Goal: Task Accomplishment & Management: Complete application form

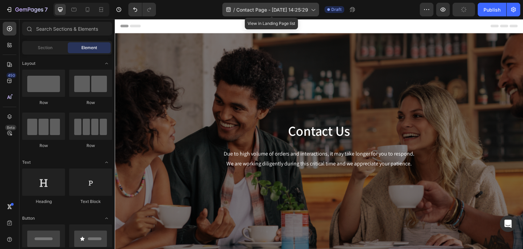
click at [295, 13] on span "Contact Page - [DATE] 14:25:29" at bounding box center [272, 9] width 72 height 7
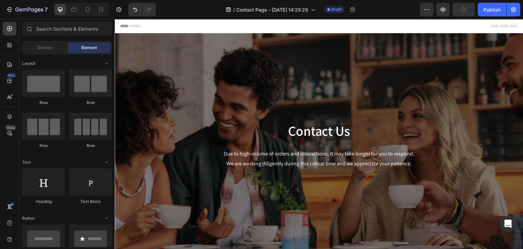
click at [384, 13] on div "/ Contact Page - [DATE] 14:25:29 Draft" at bounding box center [290, 10] width 259 height 14
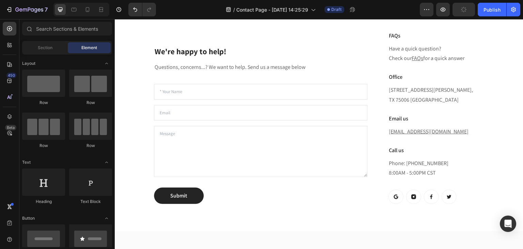
scroll to position [258, 0]
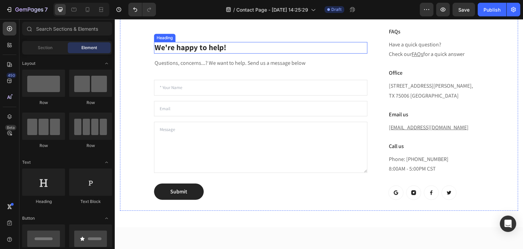
click at [191, 48] on p "We're happy to help!" at bounding box center [261, 48] width 212 height 10
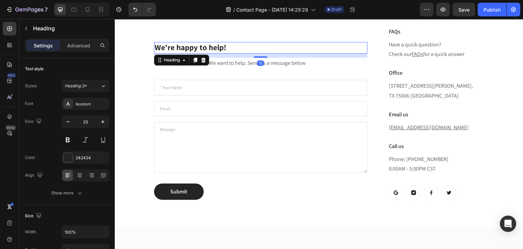
click at [233, 46] on p "We're happy to help!" at bounding box center [261, 48] width 212 height 10
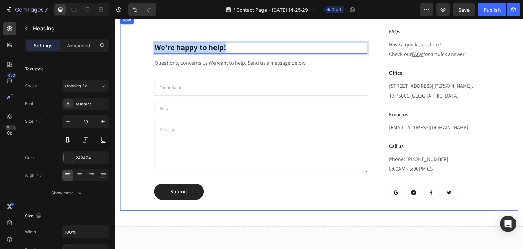
drag, startPoint x: 233, startPoint y: 46, endPoint x: 153, endPoint y: 43, distance: 80.8
click at [153, 43] on div "We're happy to help! Heading 12 Questions, concerns...? We want to help. Send u…" at bounding box center [319, 113] width 399 height 195
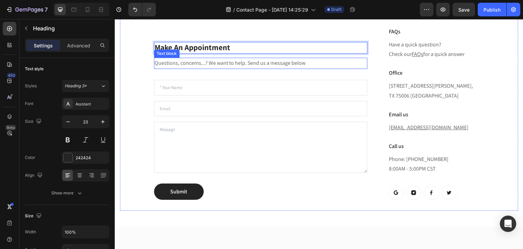
click at [210, 63] on p "Questions, concerns...? We want to help. Send us a message below" at bounding box center [261, 63] width 212 height 10
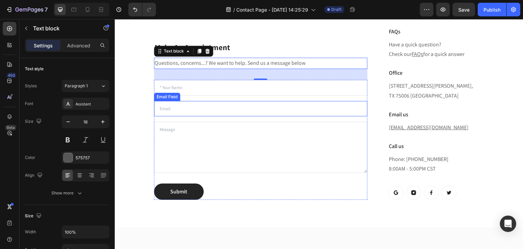
click at [176, 97] on div "Email Field" at bounding box center [167, 97] width 24 height 6
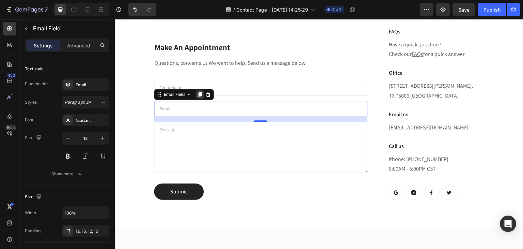
click at [199, 93] on icon at bounding box center [200, 94] width 4 height 5
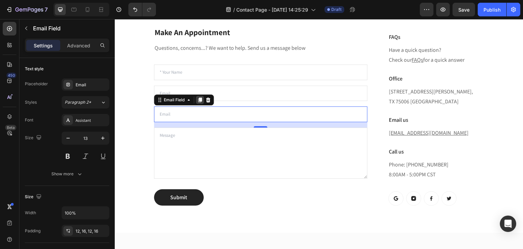
click at [199, 98] on icon at bounding box center [199, 99] width 5 height 5
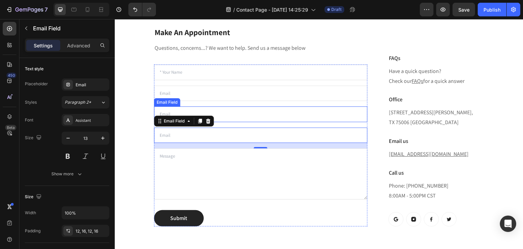
click at [185, 108] on input "email" at bounding box center [261, 114] width 214 height 16
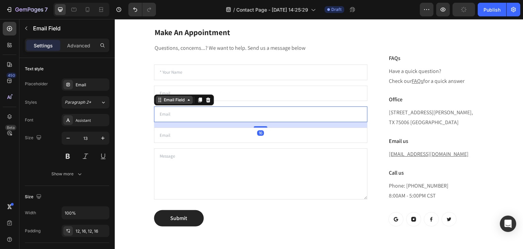
click at [172, 100] on div "Email Field" at bounding box center [174, 100] width 24 height 6
click at [172, 99] on div "Email Field" at bounding box center [174, 100] width 24 height 6
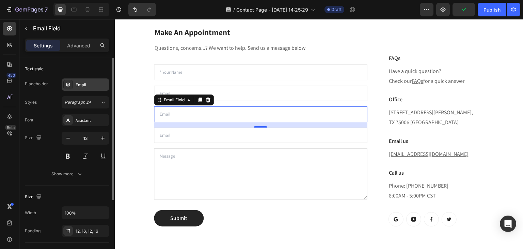
click at [82, 84] on div "Email" at bounding box center [92, 85] width 32 height 6
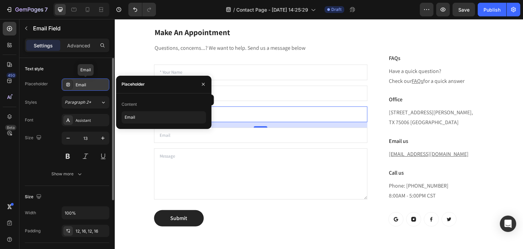
click at [89, 86] on div "Email" at bounding box center [92, 85] width 32 height 6
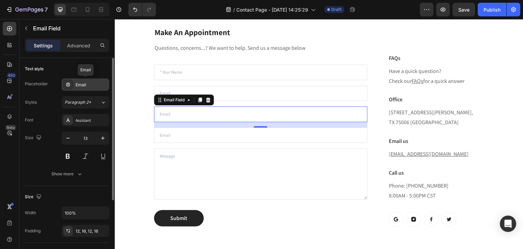
click at [89, 86] on div "Email" at bounding box center [92, 85] width 32 height 6
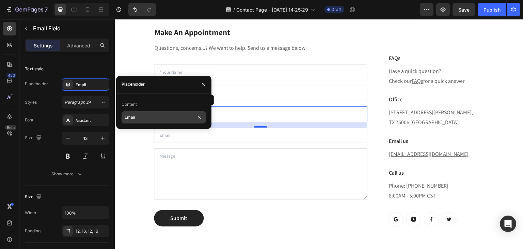
drag, startPoint x: 155, startPoint y: 123, endPoint x: 136, endPoint y: 121, distance: 18.5
click at [136, 121] on div "Content Email" at bounding box center [163, 110] width 95 height 35
click at [145, 120] on input "Email" at bounding box center [164, 117] width 84 height 12
type input "Mobile number"
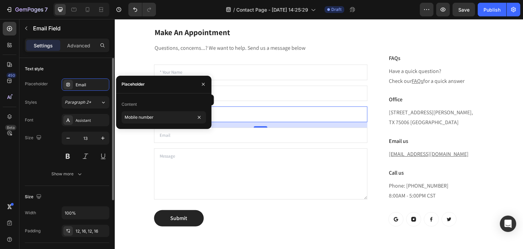
click at [99, 65] on div "Text style" at bounding box center [67, 68] width 84 height 11
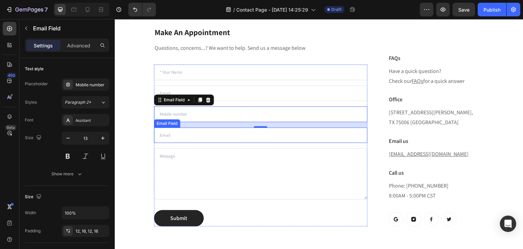
click at [185, 140] on input "email" at bounding box center [261, 135] width 214 height 16
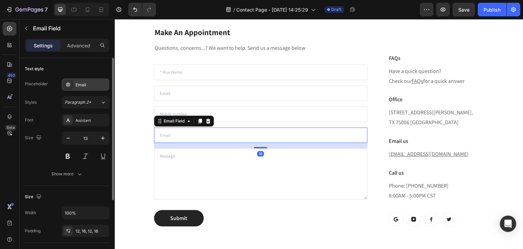
click at [92, 82] on div "Email" at bounding box center [92, 85] width 32 height 6
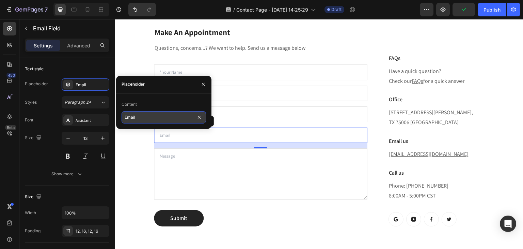
click at [144, 122] on input "Email" at bounding box center [164, 117] width 84 height 12
type input "Postcode"
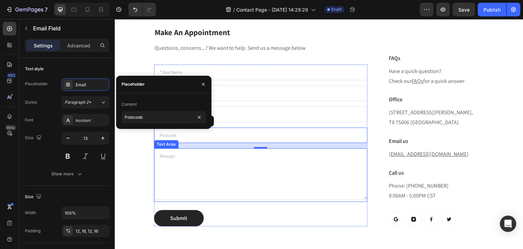
click at [183, 180] on textarea at bounding box center [261, 173] width 214 height 51
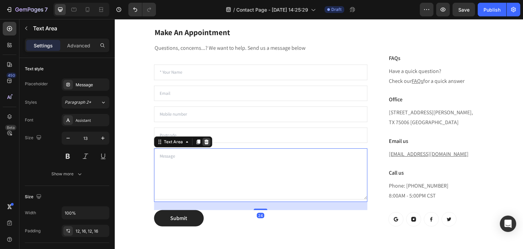
click at [207, 141] on icon at bounding box center [206, 141] width 4 height 5
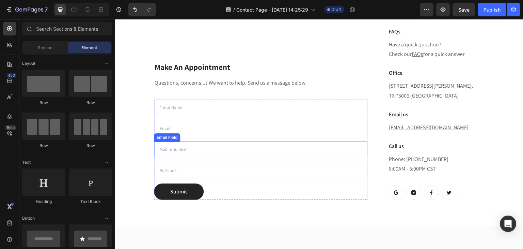
click at [167, 147] on input "email" at bounding box center [261, 149] width 214 height 16
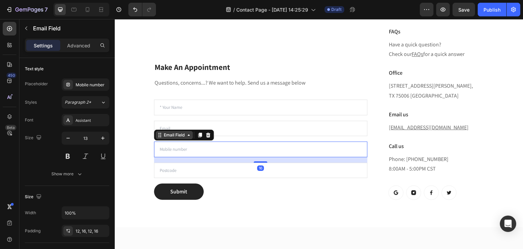
click at [167, 138] on div "Email Field" at bounding box center [174, 135] width 24 height 6
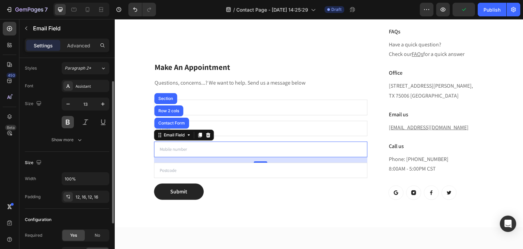
scroll to position [0, 0]
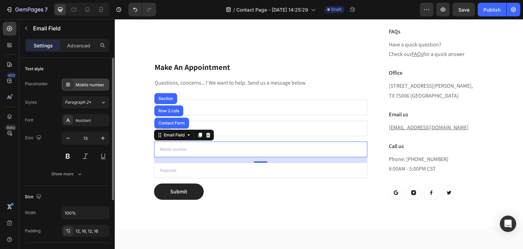
click at [64, 88] on div "Mobile number" at bounding box center [86, 84] width 48 height 12
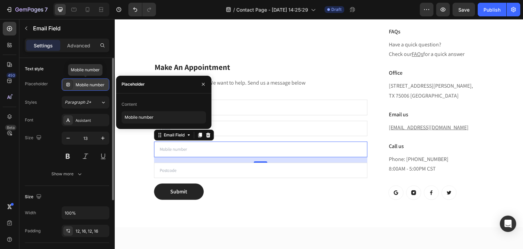
drag, startPoint x: 64, startPoint y: 88, endPoint x: 68, endPoint y: 88, distance: 4.4
click at [64, 88] on div at bounding box center [68, 85] width 10 height 10
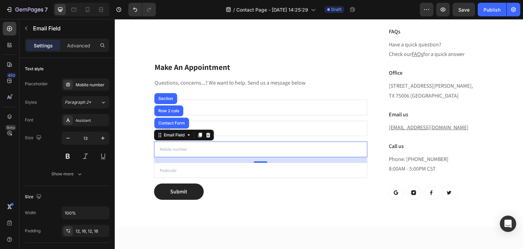
click at [217, 145] on input "email" at bounding box center [261, 149] width 214 height 16
click at [169, 165] on input "email" at bounding box center [261, 170] width 214 height 16
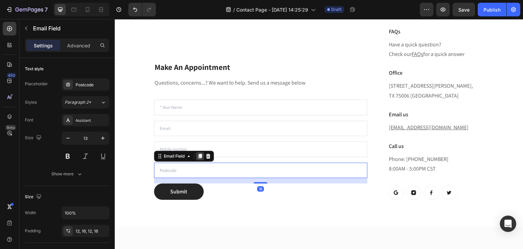
click at [200, 157] on icon at bounding box center [200, 156] width 4 height 5
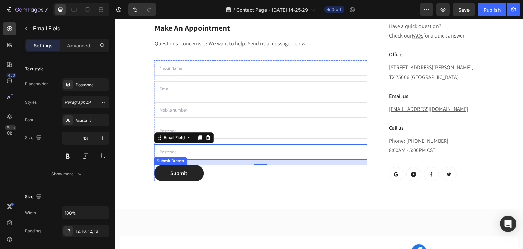
scroll to position [292, 0]
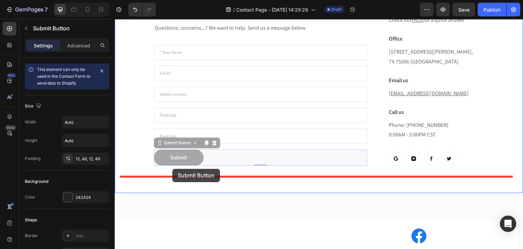
drag, startPoint x: 173, startPoint y: 148, endPoint x: 172, endPoint y: 169, distance: 21.5
click at [172, 169] on div "Header Make An Appointment Heading Questions, concerns...? We want to help. Sen…" at bounding box center [319, 234] width 409 height 1014
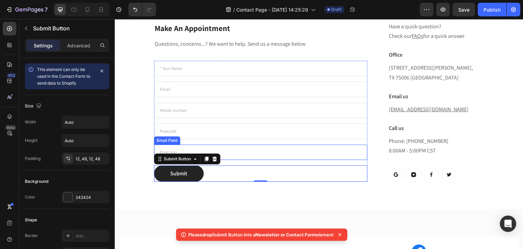
scroll to position [269, 0]
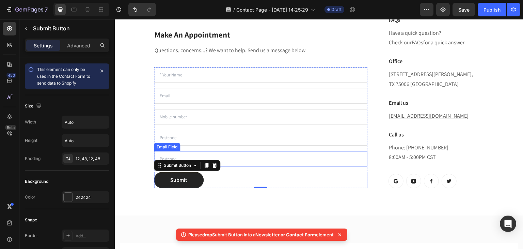
click at [180, 154] on input "email" at bounding box center [261, 159] width 214 height 16
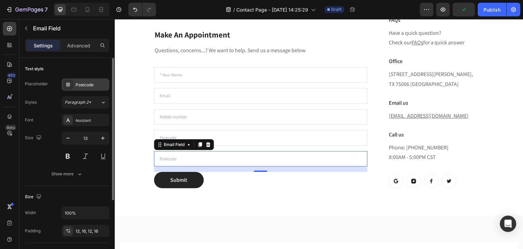
click at [91, 84] on div "Postcode" at bounding box center [92, 85] width 32 height 6
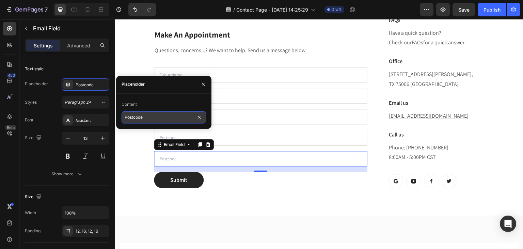
click at [150, 118] on input "Postcode" at bounding box center [164, 117] width 84 height 12
type input "Preferred visit date"
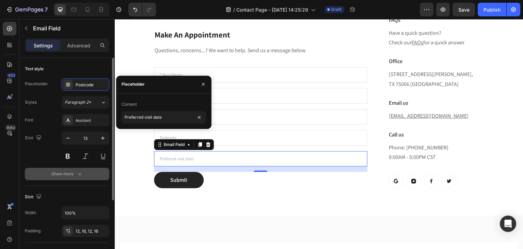
click at [71, 174] on div "Show more" at bounding box center [67, 173] width 32 height 7
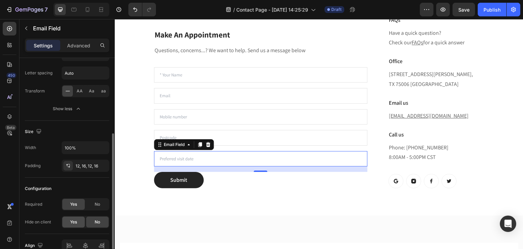
scroll to position [172, 0]
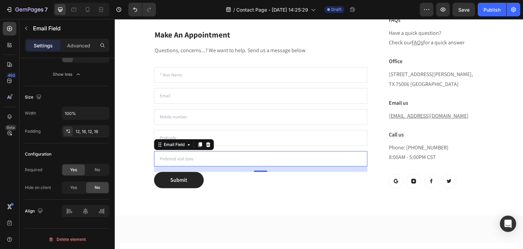
click at [201, 148] on div "Email Field" at bounding box center [184, 144] width 60 height 11
click at [202, 145] on icon at bounding box center [200, 144] width 4 height 5
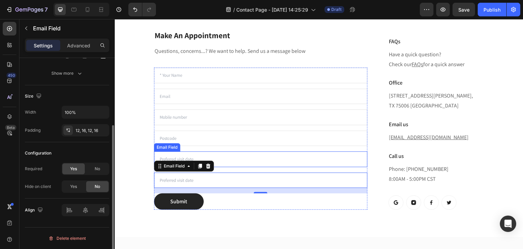
scroll to position [100, 0]
click at [211, 183] on input "email" at bounding box center [261, 180] width 214 height 16
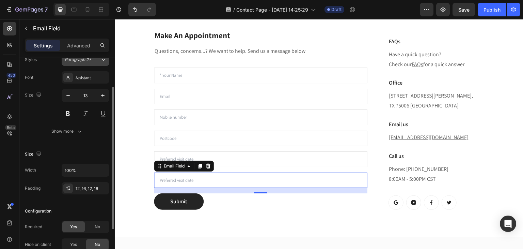
scroll to position [0, 0]
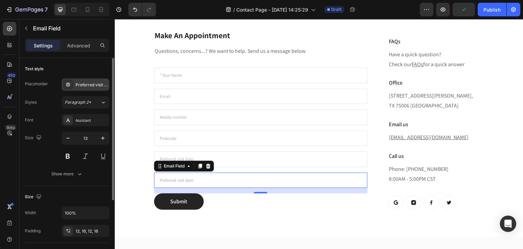
click at [102, 87] on div "Preferred visit date" at bounding box center [86, 84] width 48 height 12
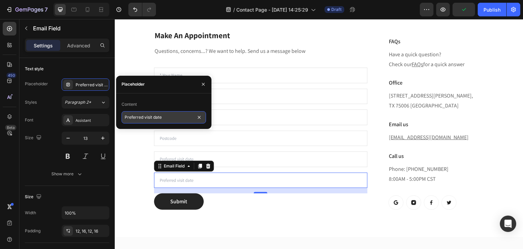
click at [185, 118] on input "Preferred visit date" at bounding box center [164, 117] width 84 height 12
click at [184, 118] on input "Preferred visit date" at bounding box center [164, 117] width 84 height 12
click at [178, 118] on input "Preferred visit date" at bounding box center [164, 117] width 84 height 12
type input "Preferred Visit Time"
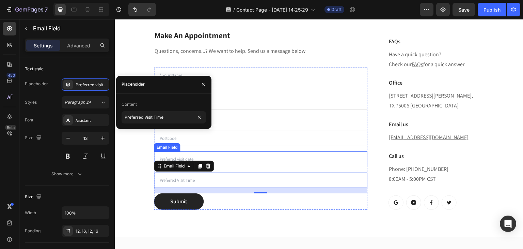
click at [237, 164] on input "email" at bounding box center [261, 159] width 214 height 16
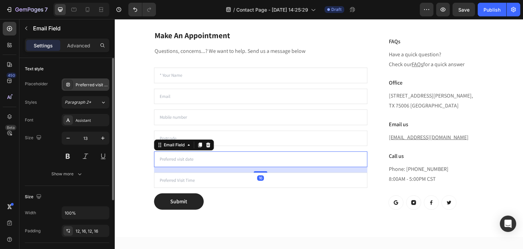
click at [96, 82] on div "Preferred visit date" at bounding box center [92, 85] width 32 height 6
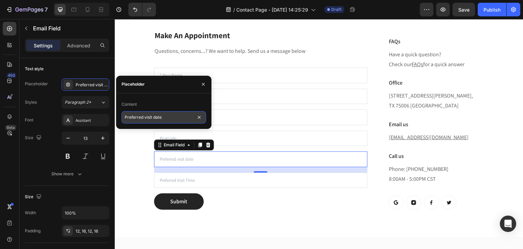
click at [145, 120] on input "Preferred visit date" at bounding box center [164, 117] width 84 height 12
type input "Preferred Visit Date"
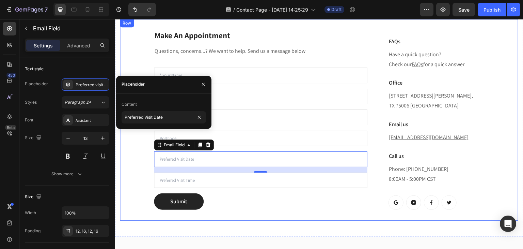
click at [149, 141] on div "Make An Appointment Heading Questions, concerns...? We want to help. Send us a …" at bounding box center [319, 120] width 399 height 202
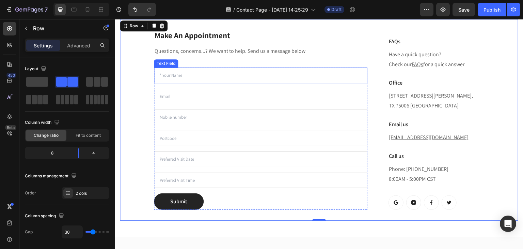
click at [183, 78] on input "text" at bounding box center [261, 75] width 214 height 16
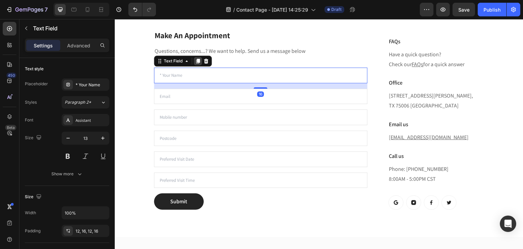
click at [197, 61] on icon at bounding box center [198, 61] width 4 height 5
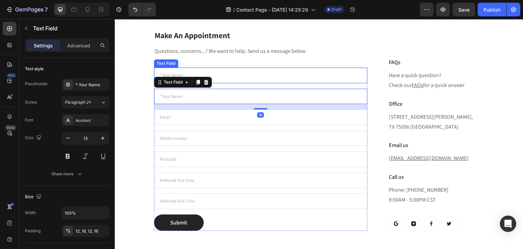
click at [176, 71] on input "text" at bounding box center [261, 75] width 214 height 16
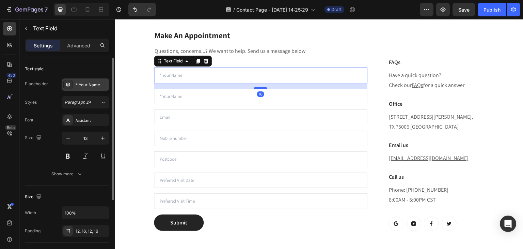
click at [91, 83] on div "* Your Name" at bounding box center [92, 85] width 32 height 6
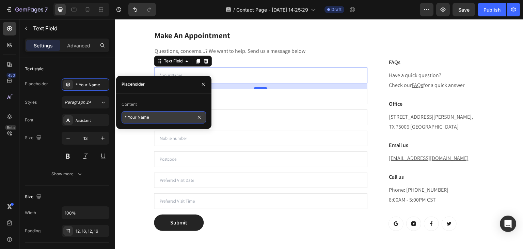
click at [136, 119] on input "* Your Name" at bounding box center [164, 117] width 84 height 12
click at [136, 116] on input "* Your Name" at bounding box center [164, 117] width 84 height 12
click at [136, 118] on input "* Your Name" at bounding box center [164, 117] width 84 height 12
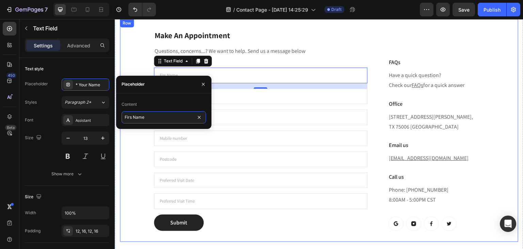
type input "First Name"
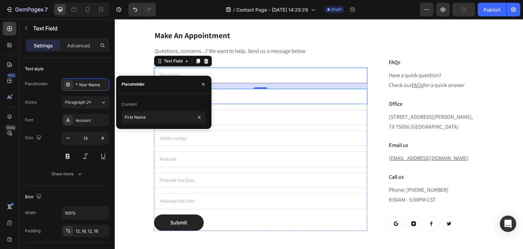
click at [248, 98] on input "text" at bounding box center [261, 97] width 214 height 16
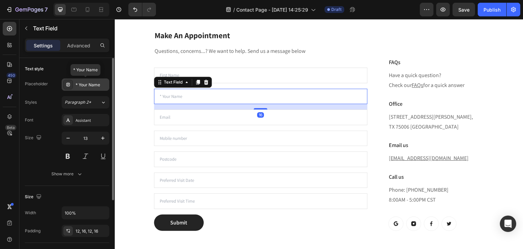
click at [95, 82] on div "* Your Name" at bounding box center [92, 85] width 32 height 6
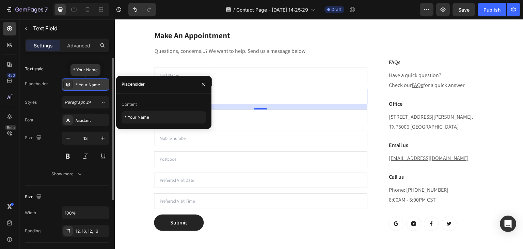
click at [90, 84] on div "* Your Name" at bounding box center [92, 85] width 32 height 6
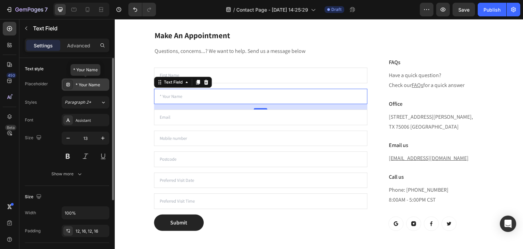
click at [90, 84] on div "* Your Name" at bounding box center [92, 85] width 32 height 6
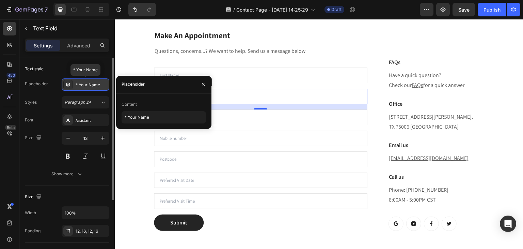
click at [88, 82] on div "* Your Name" at bounding box center [92, 85] width 32 height 6
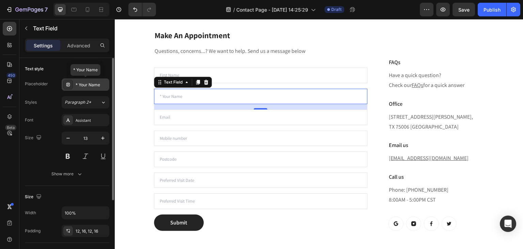
click at [79, 86] on div "* Your Name" at bounding box center [92, 85] width 32 height 6
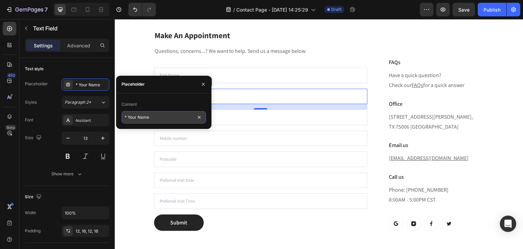
click at [137, 118] on input "* Your Name" at bounding box center [164, 117] width 84 height 12
type input "Last Name"
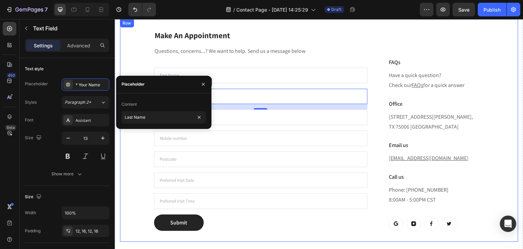
click at [131, 137] on div "Make An Appointment Heading Questions, concerns...? We want to help. Send us a …" at bounding box center [319, 130] width 399 height 222
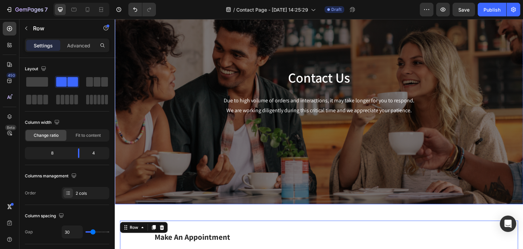
scroll to position [50, 0]
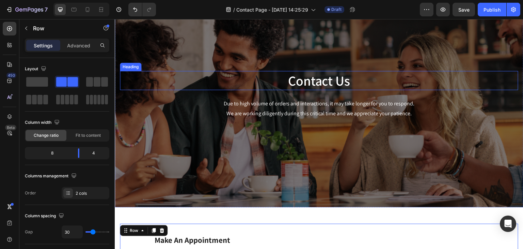
click at [322, 85] on p "Contact Us" at bounding box center [319, 81] width 397 height 18
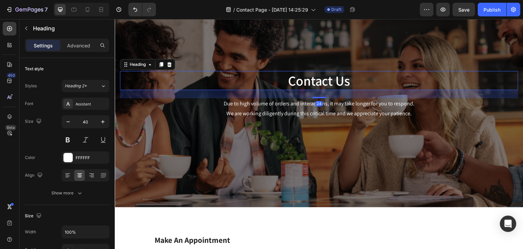
click at [332, 81] on p "Contact Us" at bounding box center [319, 81] width 397 height 18
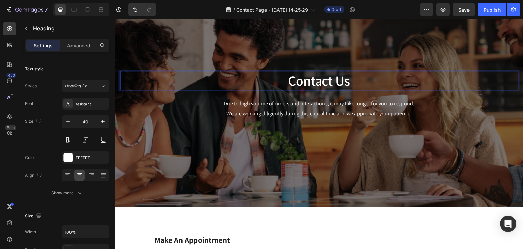
click at [355, 85] on p "Contact Us" at bounding box center [319, 81] width 397 height 18
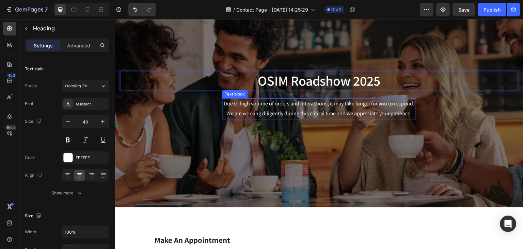
click at [344, 104] on p "Due to high volume of orders and interactions, it may take longer for you to re…" at bounding box center [319, 109] width 193 height 20
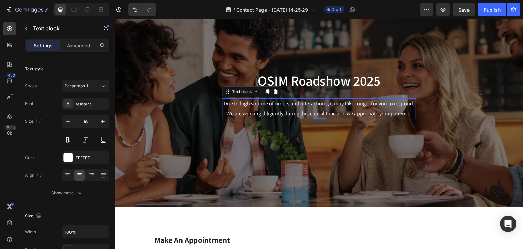
click at [291, 175] on div "OSIM Roadshow 2025 Heading Due to high volume of orders and interactions, it ma…" at bounding box center [319, 95] width 399 height 202
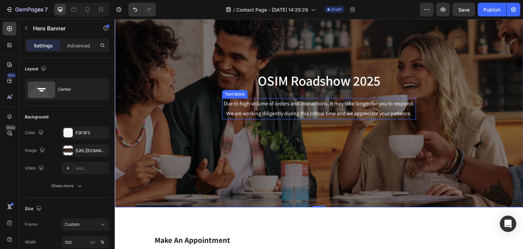
click at [314, 110] on p "Due to high volume of orders and interactions, it may take longer for you to re…" at bounding box center [319, 109] width 193 height 20
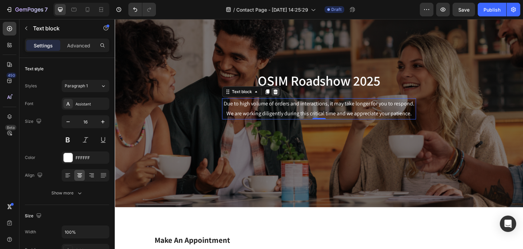
click at [273, 94] on icon at bounding box center [275, 91] width 5 height 5
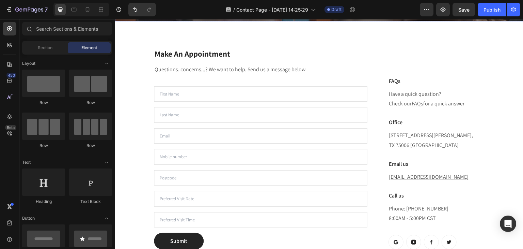
scroll to position [243, 0]
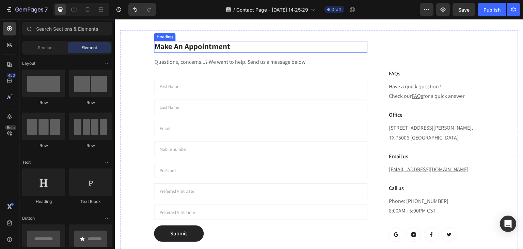
click at [181, 49] on p "Make An Appointment" at bounding box center [261, 47] width 212 height 10
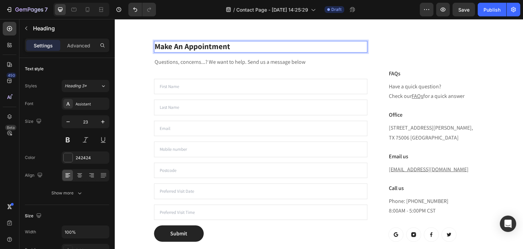
click at [167, 44] on p "Make An Appointment" at bounding box center [261, 47] width 212 height 10
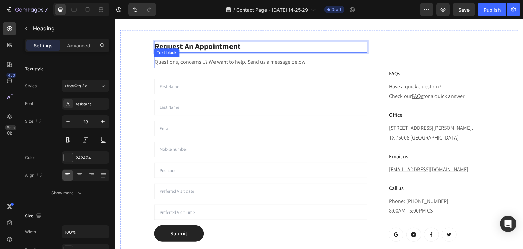
click at [204, 62] on p "Questions, concerns...? We want to help. Send us a message below" at bounding box center [261, 62] width 212 height 10
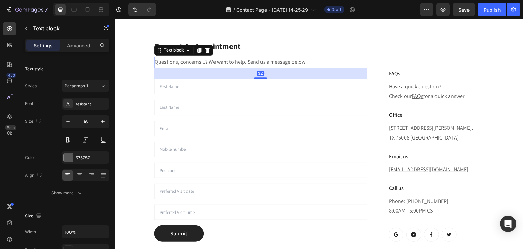
click at [199, 62] on p "Questions, concerns...? We want to help. Send us a message below" at bounding box center [261, 62] width 212 height 10
click at [199, 61] on p "Questions, concerns...? We want to help. Send us a message below" at bounding box center [261, 62] width 212 height 10
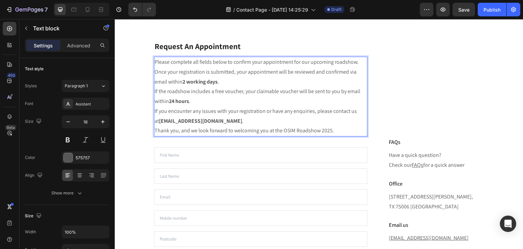
click at [246, 79] on p "Once your registration is submitted, your appointment will be reviewed and conf…" at bounding box center [261, 86] width 212 height 39
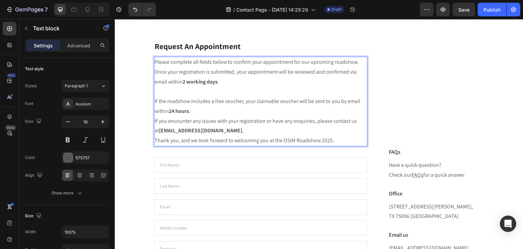
click at [230, 106] on p "⁠⁠⁠⁠⁠⁠⁠ If the roadshow includes a free voucher, your claimable voucher will be…" at bounding box center [261, 101] width 212 height 29
click at [230, 109] on p "If the roadshow includes a free voucher, your claimable voucher will be sent to…" at bounding box center [261, 101] width 212 height 29
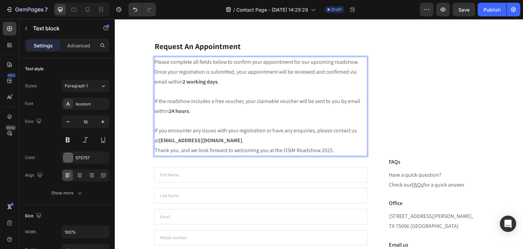
click at [234, 138] on p "If you encounter any issues with your registration or have any enquiries, pleas…" at bounding box center [261, 136] width 212 height 20
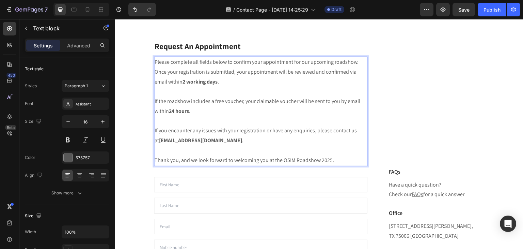
click at [353, 159] on p "Thank you, and we look forward to welcoming you at the OSIM Roadshow 2025." at bounding box center [261, 160] width 212 height 10
click at [301, 33] on div "Request An Appointment Heading Please complete all fields below to confirm your…" at bounding box center [319, 190] width 399 height 321
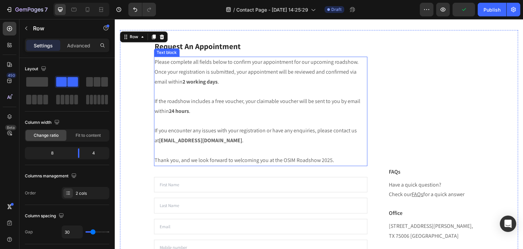
click at [201, 140] on strong "[EMAIL_ADDRESS][DOMAIN_NAME]" at bounding box center [200, 140] width 83 height 7
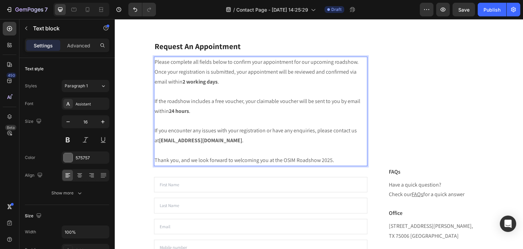
click at [202, 140] on strong "[EMAIL_ADDRESS][DOMAIN_NAME]" at bounding box center [200, 140] width 83 height 7
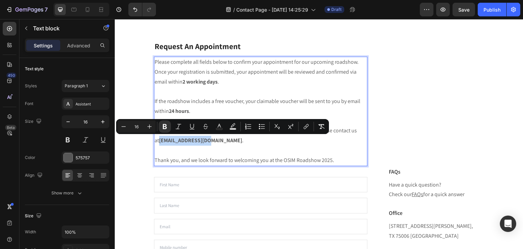
click at [159, 140] on strong "[EMAIL_ADDRESS][DOMAIN_NAME]" at bounding box center [200, 140] width 83 height 7
click at [202, 128] on button "Strikethrough" at bounding box center [206, 126] width 12 height 12
click at [202, 129] on button "Strikethrough" at bounding box center [206, 126] width 12 height 12
click at [308, 126] on icon "Editor contextual toolbar" at bounding box center [306, 126] width 7 height 7
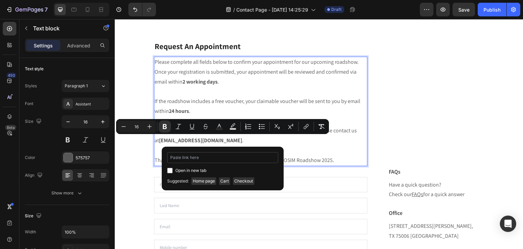
click at [230, 160] on input "Editor contextual toolbar" at bounding box center [222, 157] width 111 height 11
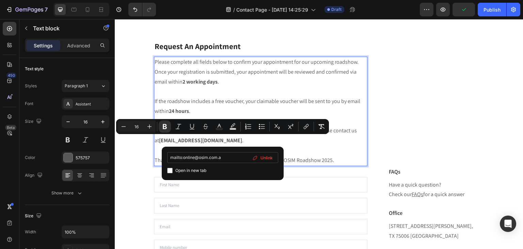
type input "mailto:[EMAIL_ADDRESS][DOMAIN_NAME]"
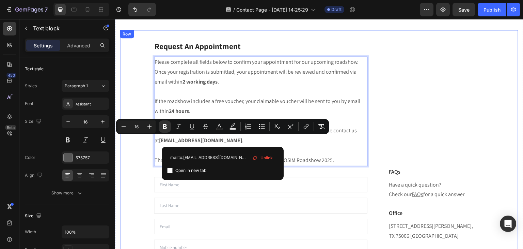
click at [131, 163] on div "Request An Appointment Heading Please complete all fields below to confirm your…" at bounding box center [319, 190] width 399 height 321
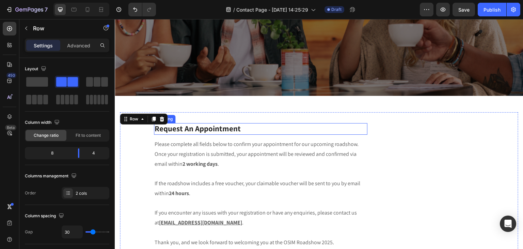
scroll to position [164, 0]
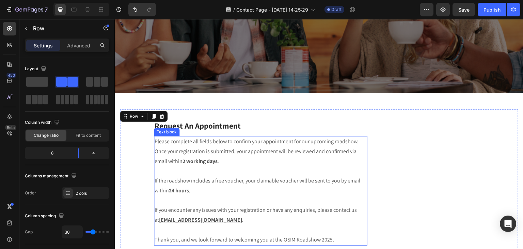
click at [295, 146] on p "Once your registration is submitted, your appointment will be reviewed and conf…" at bounding box center [261, 156] width 212 height 20
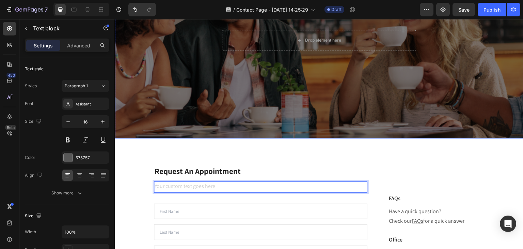
scroll to position [107, 0]
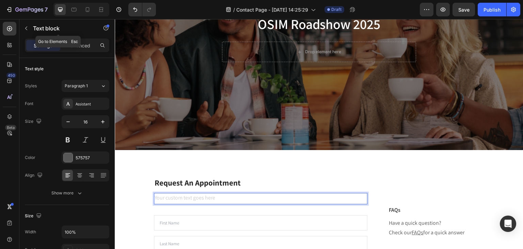
click at [39, 33] on div "Text block" at bounding box center [58, 28] width 78 height 18
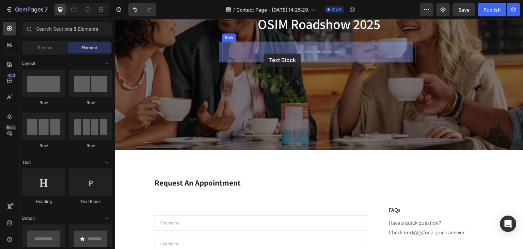
drag, startPoint x: 191, startPoint y: 197, endPoint x: 264, endPoint y: 53, distance: 160.9
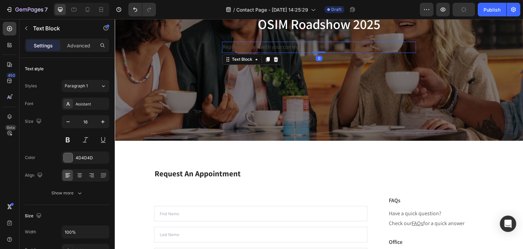
click at [271, 49] on div "Replace this text with your content" at bounding box center [319, 47] width 194 height 11
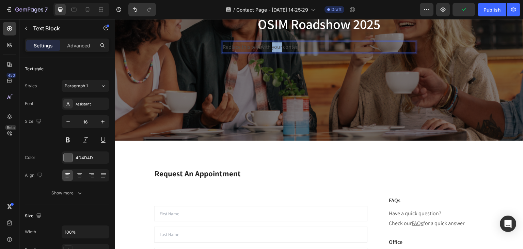
click at [272, 49] on p "Replace this text with your content" at bounding box center [319, 47] width 193 height 10
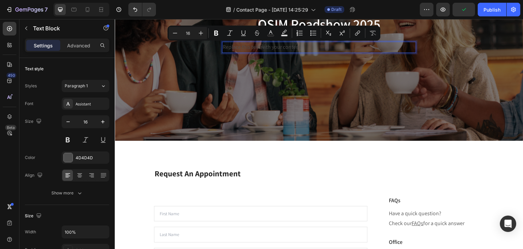
click at [261, 49] on p "Replace this text with your content" at bounding box center [319, 47] width 193 height 10
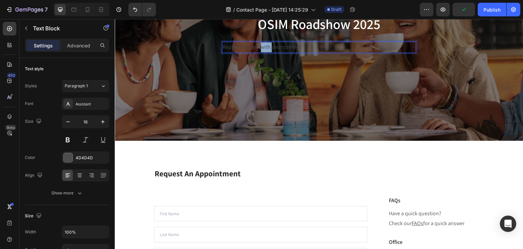
click at [261, 49] on p "Replace this text with your content" at bounding box center [319, 47] width 193 height 10
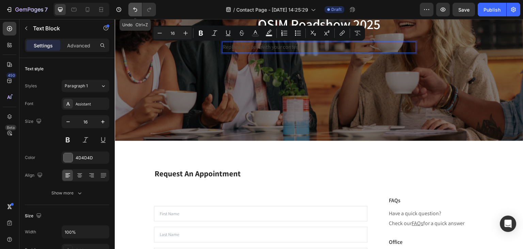
click at [136, 14] on button "Undo/Redo" at bounding box center [135, 10] width 14 height 14
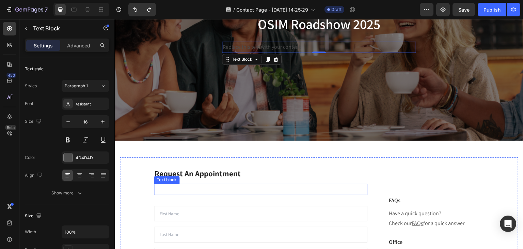
click at [227, 191] on p "Rich Text Editor. Editing area: main" at bounding box center [261, 189] width 212 height 10
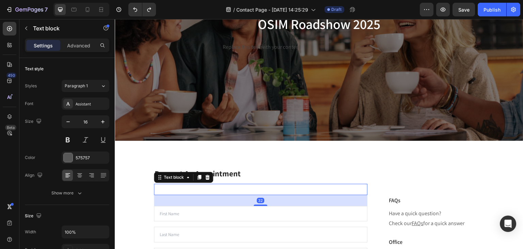
click at [227, 191] on div "Rich Text Editor. Editing area: main" at bounding box center [261, 189] width 214 height 11
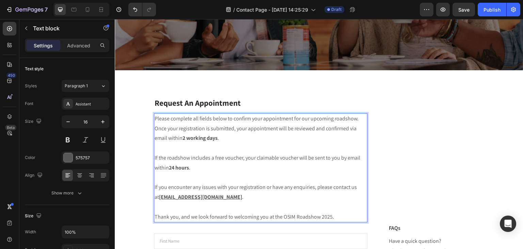
scroll to position [189, 0]
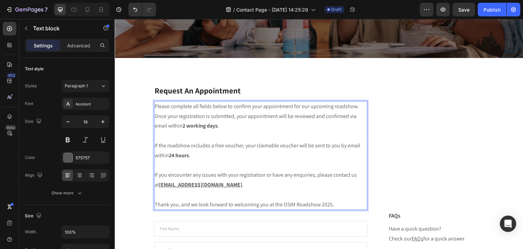
click at [156, 145] on p "If the roadshow includes a free voucher, your claimable voucher will be sent to…" at bounding box center [261, 145] width 212 height 29
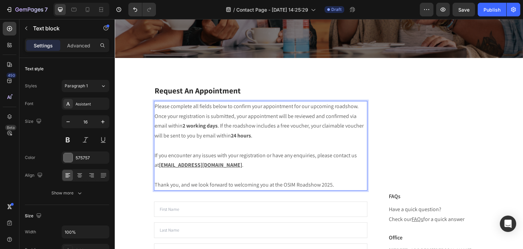
click at [158, 153] on p "If you encounter any issues with your registration or have any enquiries, pleas…" at bounding box center [261, 161] width 212 height 20
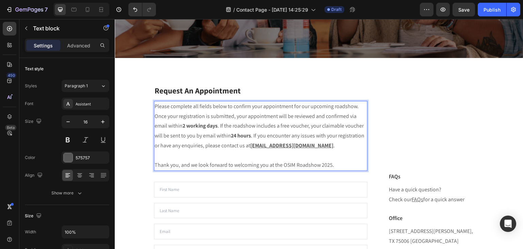
click at [155, 166] on p "Thank you, and we look forward to welcoming you at the OSIM Roadshow 2025." at bounding box center [261, 165] width 212 height 10
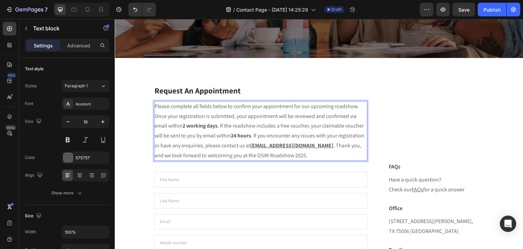
click at [274, 147] on p "Once your registration is submitted, your appointment will be reviewed and conf…" at bounding box center [261, 135] width 212 height 49
click at [246, 115] on p "Once your registration is submitted, your appointment will be reviewed and conf…" at bounding box center [261, 135] width 212 height 49
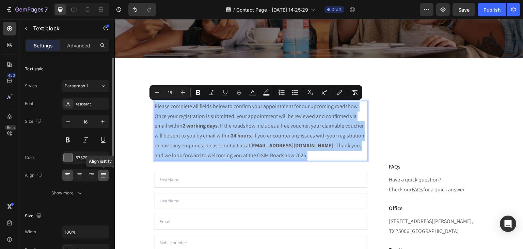
click at [105, 176] on icon at bounding box center [103, 175] width 7 height 7
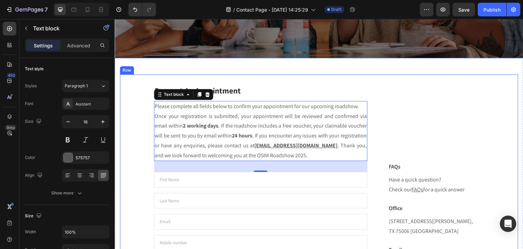
click at [131, 121] on div "Request An Appointment Heading Please complete all fields below to confirm your…" at bounding box center [319, 209] width 399 height 271
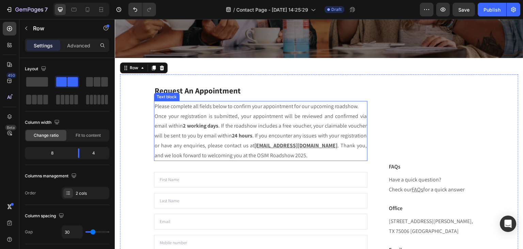
click at [281, 130] on p "Once your registration is submitted, your appointment will be reviewed and conf…" at bounding box center [261, 135] width 212 height 49
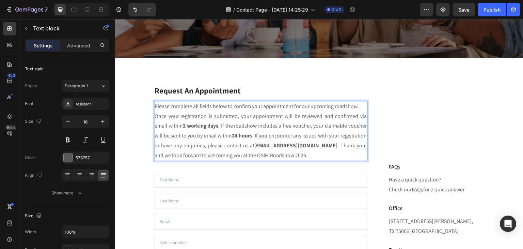
click at [280, 138] on p "Once your registration is submitted, your appointment will be reviewed and conf…" at bounding box center [261, 135] width 212 height 49
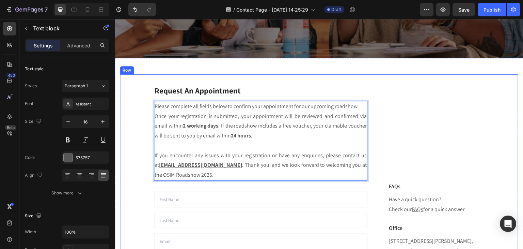
click at [134, 117] on div "Request An Appointment Heading Please complete all fields below to confirm your…" at bounding box center [319, 219] width 399 height 291
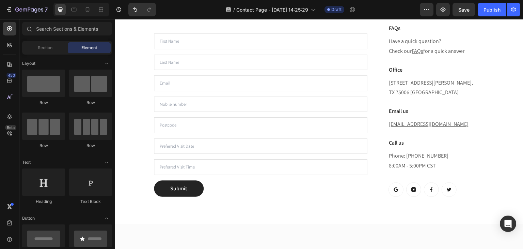
scroll to position [317, 0]
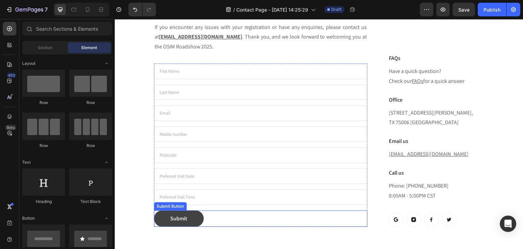
click at [198, 218] on button "Submit" at bounding box center [179, 218] width 50 height 16
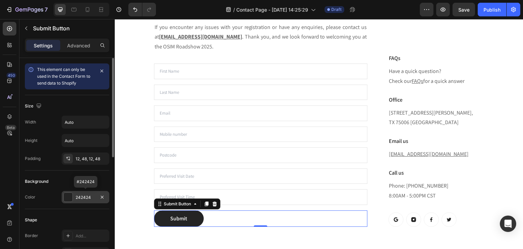
click at [81, 196] on div "242424" at bounding box center [86, 197] width 20 height 6
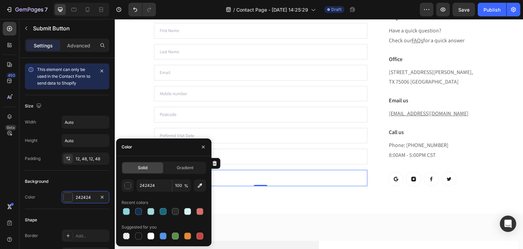
scroll to position [363, 0]
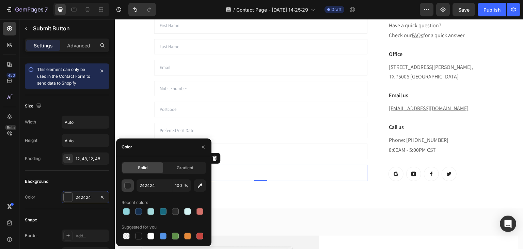
click at [127, 185] on div "button" at bounding box center [128, 185] width 7 height 7
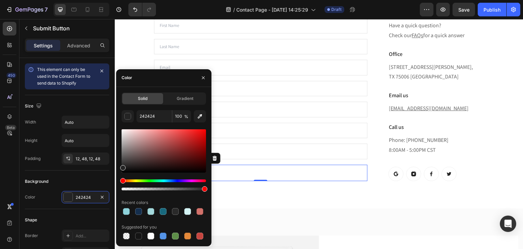
click at [193, 181] on div "Hue" at bounding box center [164, 180] width 84 height 3
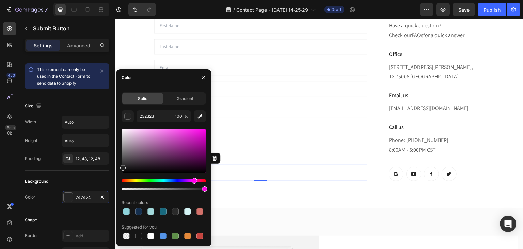
click at [188, 151] on div at bounding box center [164, 150] width 84 height 43
click at [191, 138] on div at bounding box center [164, 150] width 84 height 43
type input "C924BB"
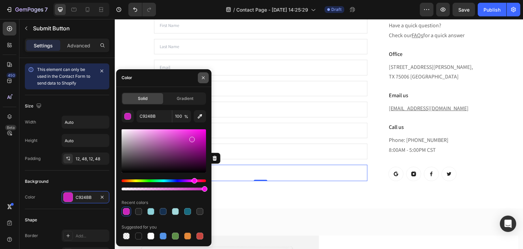
click at [199, 77] on button "button" at bounding box center [203, 77] width 11 height 11
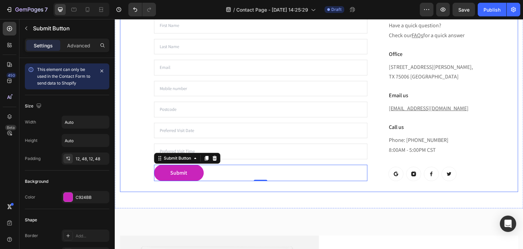
click at [134, 136] on div "Request An Appointment Heading Please complete all fields below to confirm your…" at bounding box center [319, 46] width 399 height 291
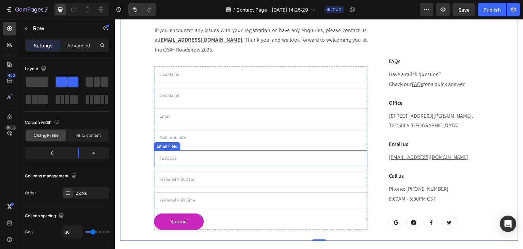
scroll to position [307, 0]
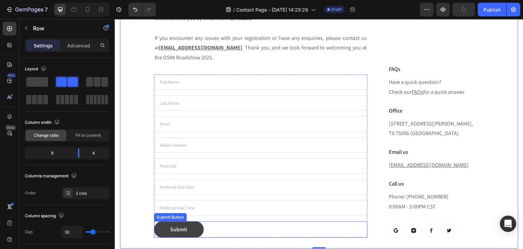
click at [191, 231] on button "Submit" at bounding box center [179, 229] width 50 height 16
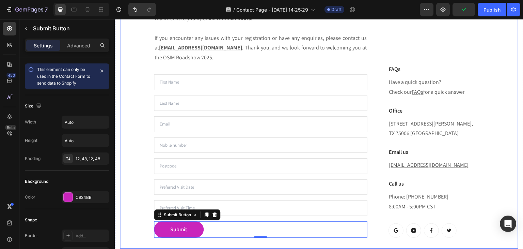
click at [133, 188] on div "Request An Appointment Heading Please complete all fields below to confirm your…" at bounding box center [319, 102] width 399 height 291
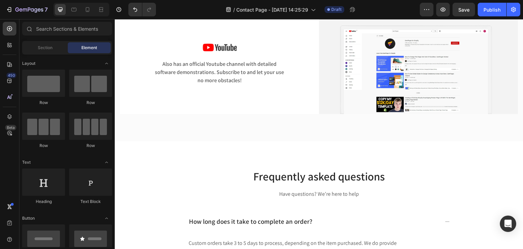
scroll to position [658, 0]
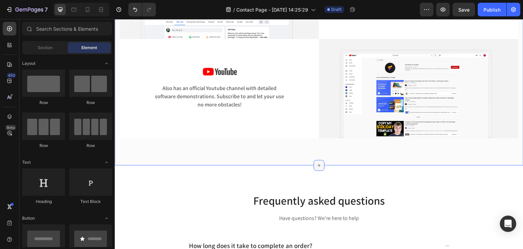
click at [319, 162] on icon at bounding box center [318, 164] width 5 height 5
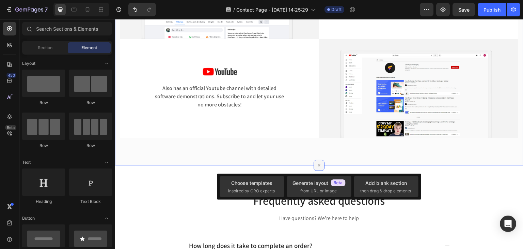
click at [319, 161] on icon at bounding box center [319, 165] width 8 height 8
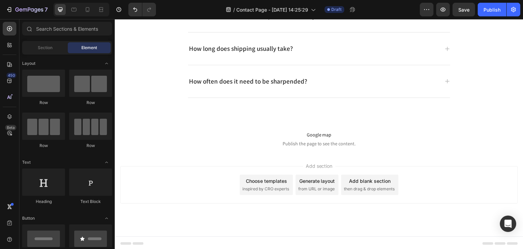
scroll to position [845, 0]
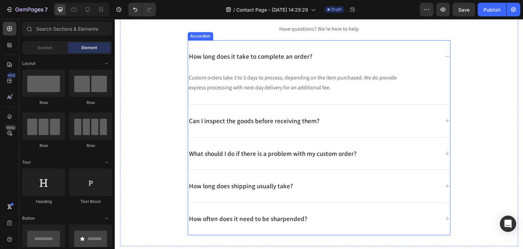
click at [424, 111] on div "Can I inspect the goods before receiving them?" at bounding box center [319, 121] width 262 height 32
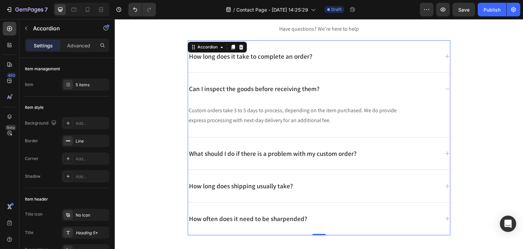
click at [238, 45] on icon at bounding box center [240, 46] width 5 height 5
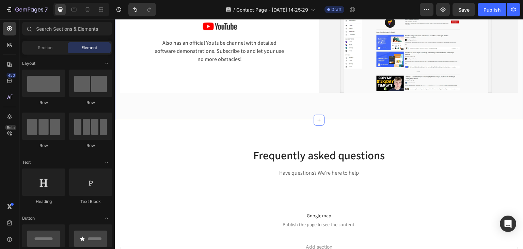
scroll to position [703, 0]
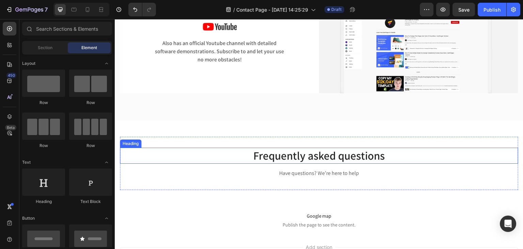
click at [330, 150] on p "Frequently asked questions" at bounding box center [319, 155] width 397 height 15
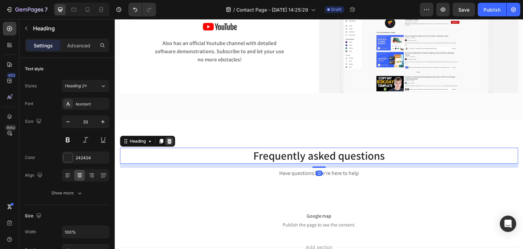
click at [172, 138] on icon at bounding box center [169, 140] width 5 height 5
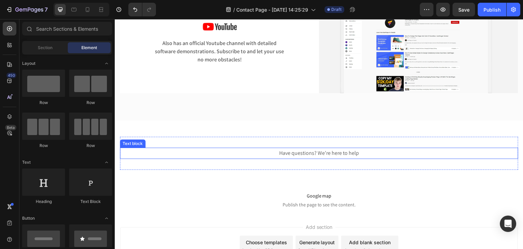
click at [141, 147] on div "Have questions? We’re here to help Text block" at bounding box center [319, 152] width 399 height 11
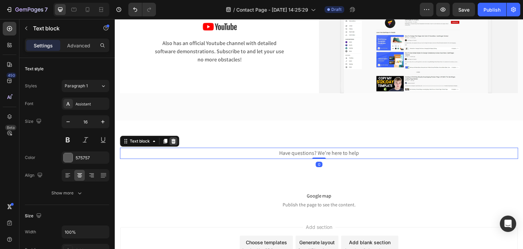
click at [173, 140] on icon at bounding box center [173, 141] width 4 height 5
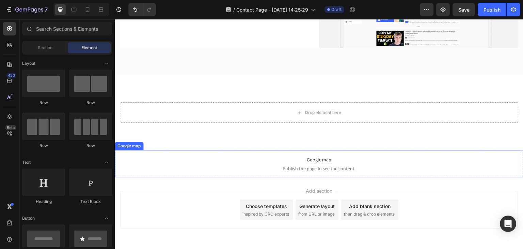
scroll to position [749, 0]
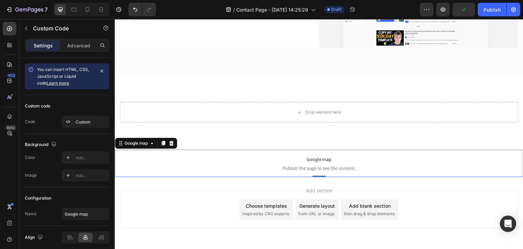
click at [139, 160] on p "Google map Publish the page to see the content." at bounding box center [319, 163] width 409 height 27
click at [176, 141] on div "Google map" at bounding box center [146, 143] width 62 height 11
click at [172, 141] on icon at bounding box center [171, 143] width 4 height 5
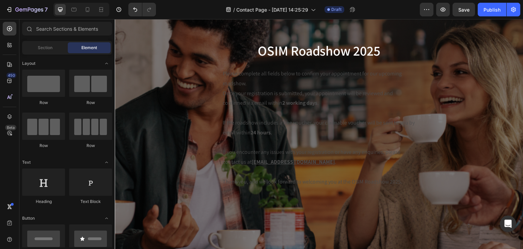
scroll to position [79, 0]
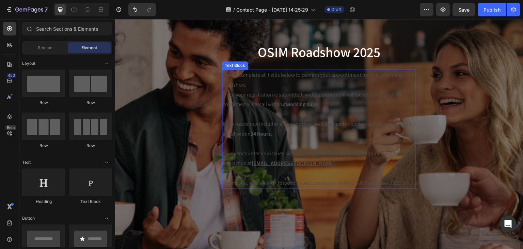
click at [336, 96] on p "Once your registration is submitted, your appointment will be reviewed and conf…" at bounding box center [319, 100] width 193 height 20
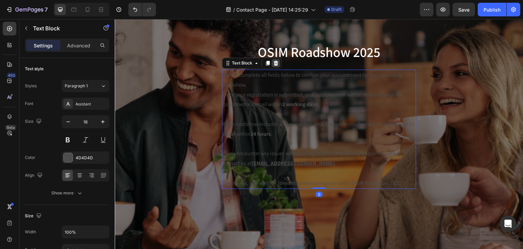
click at [273, 66] on div at bounding box center [276, 63] width 8 height 8
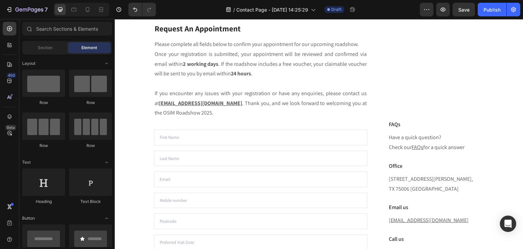
scroll to position [264, 0]
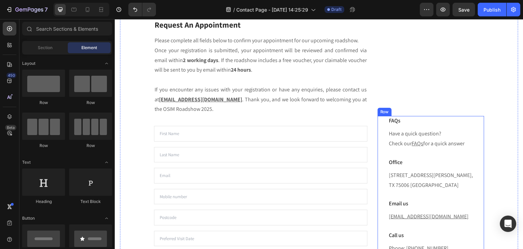
click at [384, 109] on div "Row" at bounding box center [384, 112] width 11 height 6
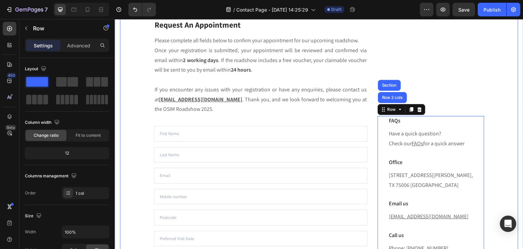
click at [410, 31] on div "FAQs Heading Have a quick question? Check our FAQs for a quick answer Text bloc…" at bounding box center [431, 153] width 107 height 269
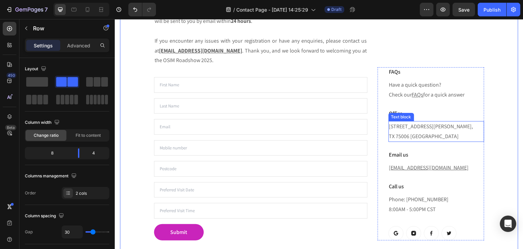
scroll to position [287, 0]
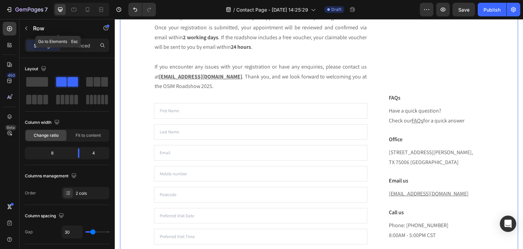
click at [40, 29] on p "Row" at bounding box center [62, 28] width 58 height 8
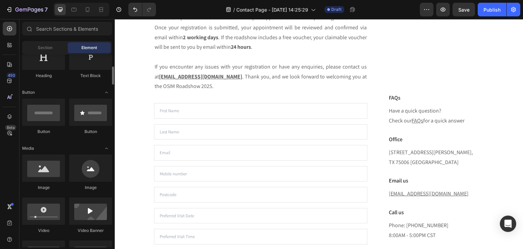
scroll to position [172, 0]
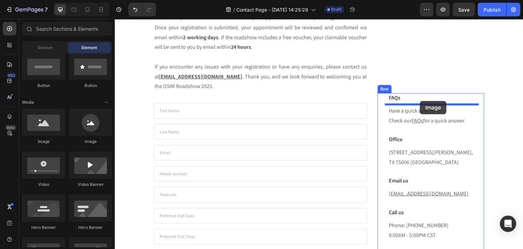
drag, startPoint x: 160, startPoint y: 138, endPoint x: 420, endPoint y: 101, distance: 263.2
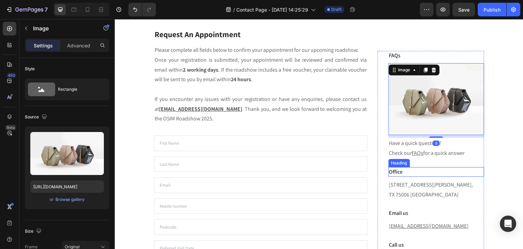
scroll to position [242, 0]
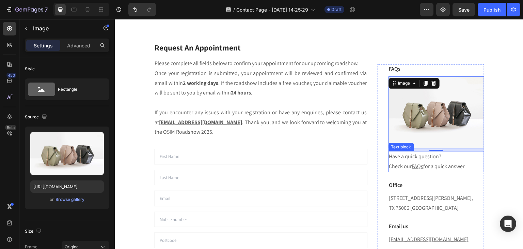
click at [418, 158] on p "Have a quick question? Check our FAQs for a quick answer" at bounding box center [436, 162] width 94 height 20
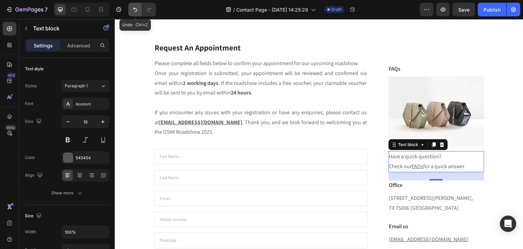
click at [134, 10] on icon "Undo/Redo" at bounding box center [135, 9] width 7 height 7
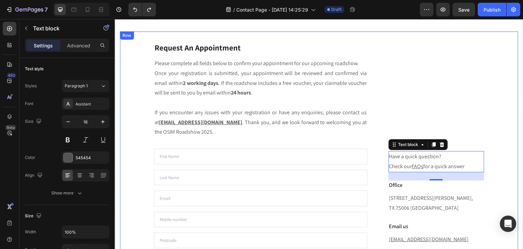
click at [493, 118] on div "Request An Appointment Heading Please complete all fields below to confirm your…" at bounding box center [319, 176] width 399 height 291
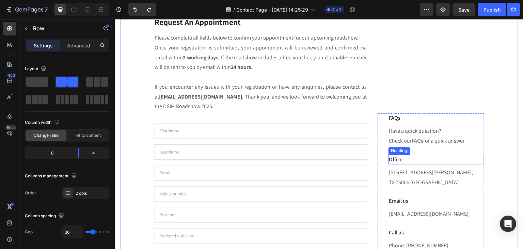
scroll to position [276, 0]
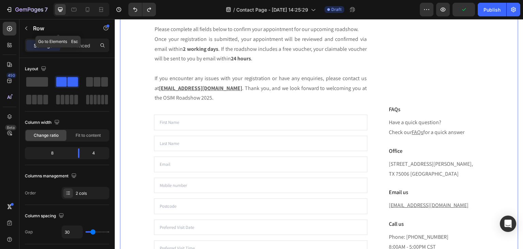
click at [29, 23] on button "button" at bounding box center [26, 28] width 11 height 11
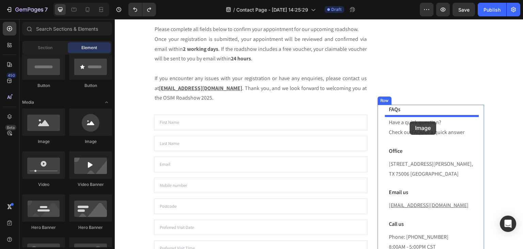
drag, startPoint x: 161, startPoint y: 151, endPoint x: 410, endPoint y: 121, distance: 250.7
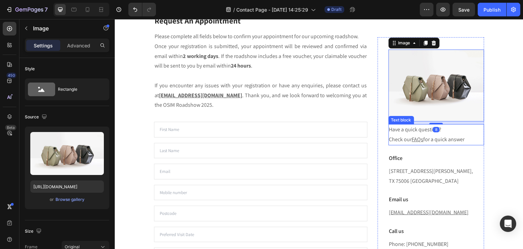
scroll to position [242, 0]
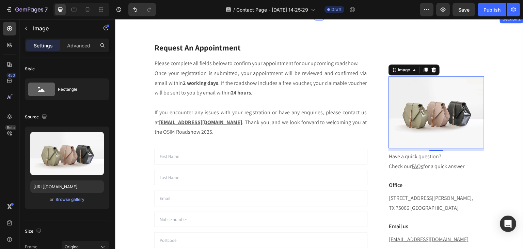
click at [516, 76] on div "Request An Appointment Heading Please complete all fields below to confirm your…" at bounding box center [319, 177] width 409 height 324
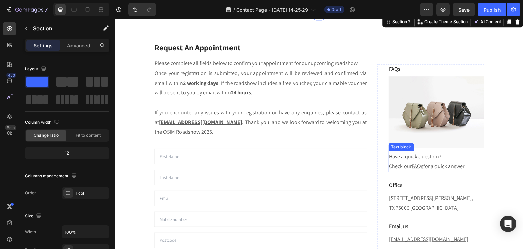
click at [409, 159] on p "Have a quick question? Check our FAQs for a quick answer" at bounding box center [436, 162] width 94 height 20
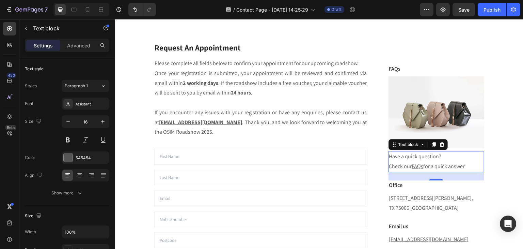
click at [424, 159] on p "Have a quick question? Check our FAQs for a quick answer" at bounding box center [436, 162] width 94 height 20
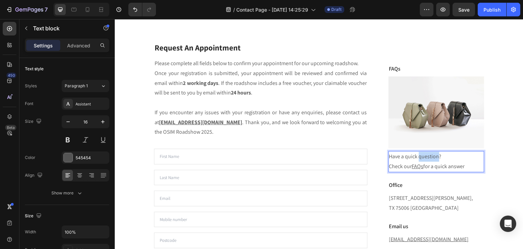
click at [424, 159] on p "Have a quick question? Check our FAQs for a quick answer" at bounding box center [436, 162] width 94 height 20
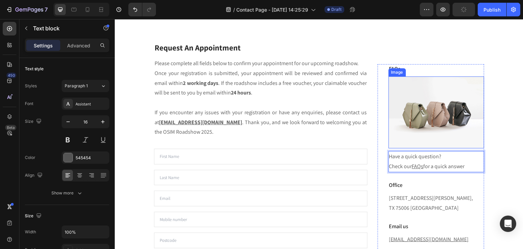
scroll to position [251, 0]
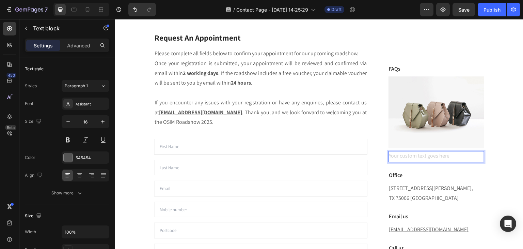
click at [421, 156] on div "Rich Text Editor. Editing area: main" at bounding box center [437, 156] width 96 height 11
click at [424, 153] on div "Rich Text Editor. Editing area: main" at bounding box center [437, 156] width 96 height 11
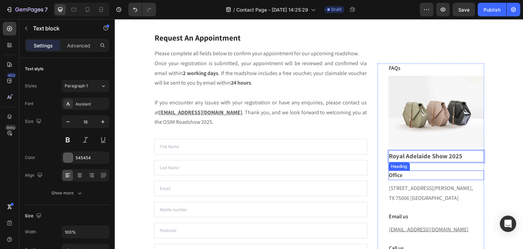
click at [398, 174] on p "Office" at bounding box center [436, 175] width 94 height 8
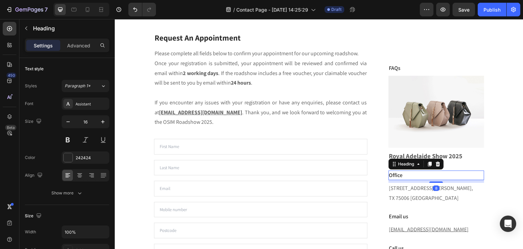
click at [403, 175] on p "Office" at bounding box center [436, 175] width 94 height 8
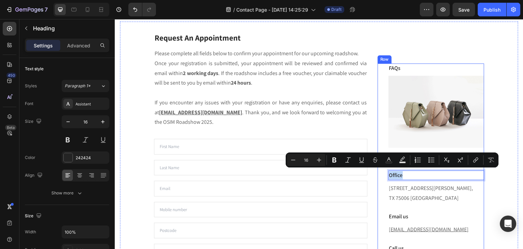
drag, startPoint x: 403, startPoint y: 175, endPoint x: 377, endPoint y: 179, distance: 26.2
click at [378, 179] on div "FAQs Heading Image Royal Adelaide Show 2025 Text block Office Heading [GEOGRAPH…" at bounding box center [431, 182] width 107 height 238
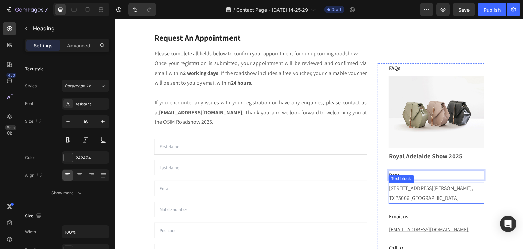
click at [429, 185] on p "[STREET_ADDRESS][PERSON_NAME]" at bounding box center [436, 193] width 94 height 20
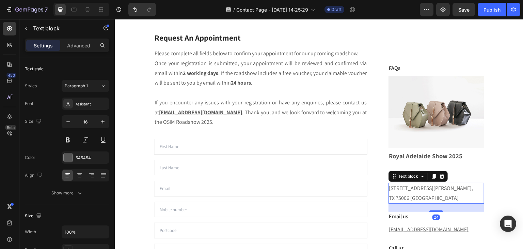
click at [433, 189] on p "[STREET_ADDRESS][PERSON_NAME]" at bounding box center [436, 193] width 94 height 20
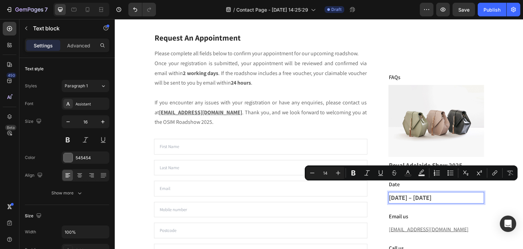
scroll to position [251, 0]
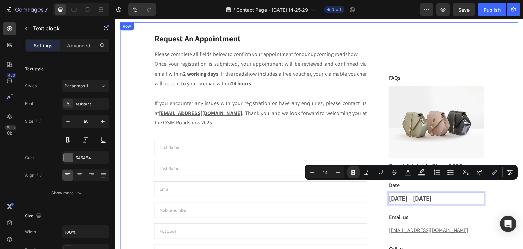
drag, startPoint x: 400, startPoint y: 195, endPoint x: 373, endPoint y: 190, distance: 27.3
click at [373, 190] on div "Request An Appointment Heading Please complete all fields below to confirm your…" at bounding box center [319, 167] width 399 height 291
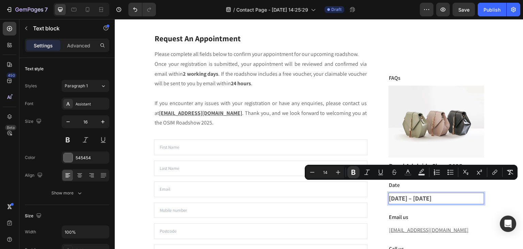
click at [418, 194] on p "[DATE] – [DATE]" at bounding box center [436, 198] width 94 height 11
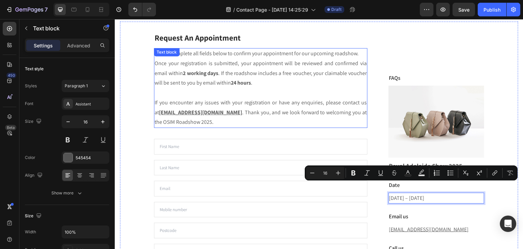
scroll to position [261, 0]
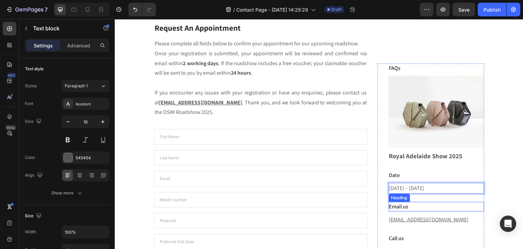
click at [408, 204] on p "Email us" at bounding box center [436, 206] width 94 height 8
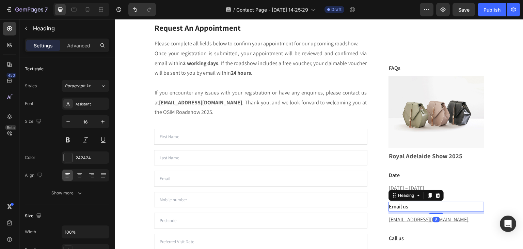
click at [408, 204] on p "Email us" at bounding box center [436, 206] width 94 height 8
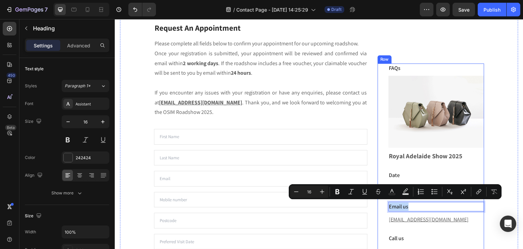
drag, startPoint x: 408, startPoint y: 204, endPoint x: 380, endPoint y: 210, distance: 27.9
click at [381, 210] on div "FAQs Heading Image Royal Adelaide Show 2025 Text block Date Heading [DATE] – [D…" at bounding box center [431, 177] width 107 height 229
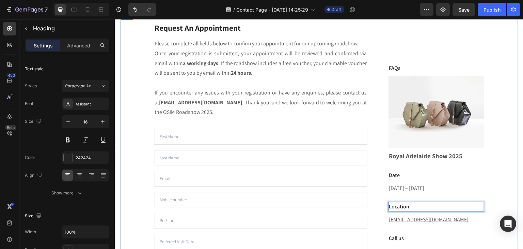
click at [508, 185] on div "Request An Appointment Heading Please complete all fields below to confirm your…" at bounding box center [319, 157] width 399 height 291
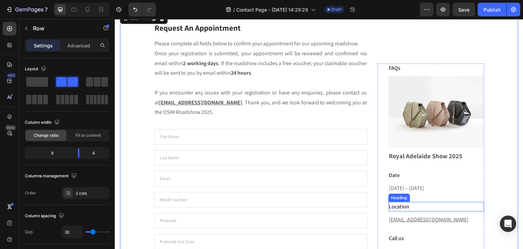
click at [397, 206] on p "Location" at bounding box center [436, 206] width 94 height 8
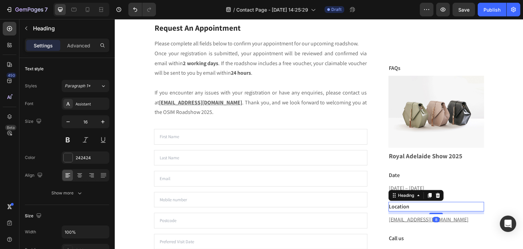
click at [408, 206] on p "Location" at bounding box center [436, 206] width 94 height 8
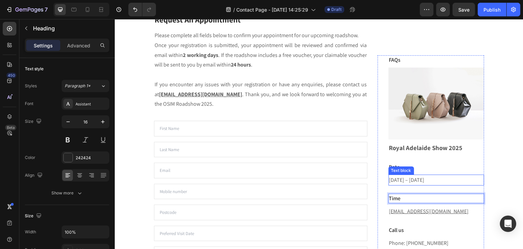
scroll to position [307, 0]
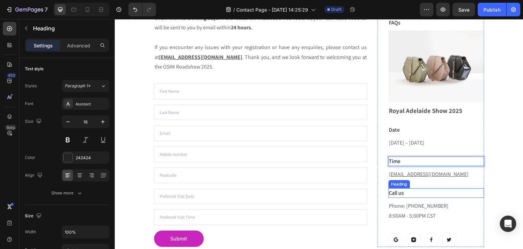
click at [407, 189] on p "Call us" at bounding box center [436, 193] width 94 height 8
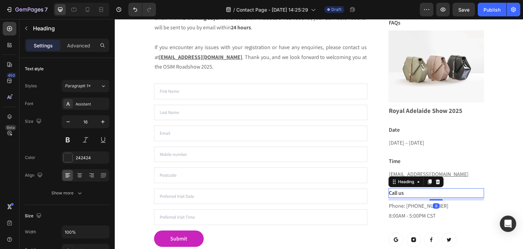
click at [405, 192] on p "Call us" at bounding box center [436, 193] width 94 height 8
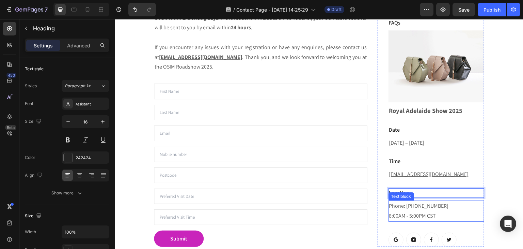
click at [402, 205] on p "Phone: [PHONE_NUMBER] 8:00AM - 5:00PM CST" at bounding box center [436, 211] width 94 height 20
click at [434, 210] on p "Phone: [PHONE_NUMBER] 8:00AM - 5:00PM CST" at bounding box center [436, 211] width 94 height 20
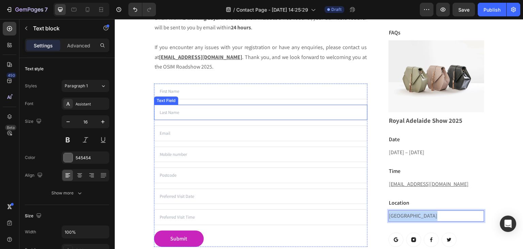
scroll to position [316, 0]
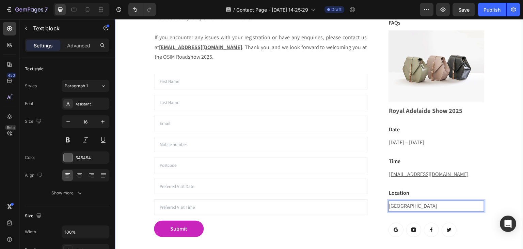
click at [514, 169] on div "Request An Appointment Heading Please complete all fields below to confirm your…" at bounding box center [319, 102] width 409 height 324
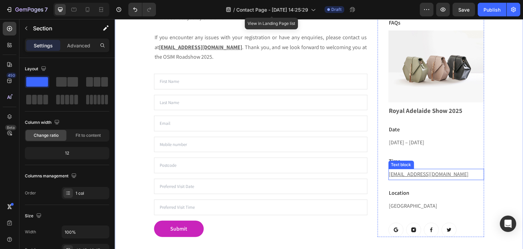
click at [438, 174] on p "[EMAIL_ADDRESS][DOMAIN_NAME]" at bounding box center [436, 174] width 94 height 10
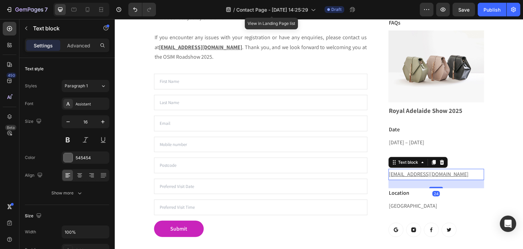
click at [442, 172] on p "[EMAIL_ADDRESS][DOMAIN_NAME]" at bounding box center [436, 174] width 94 height 10
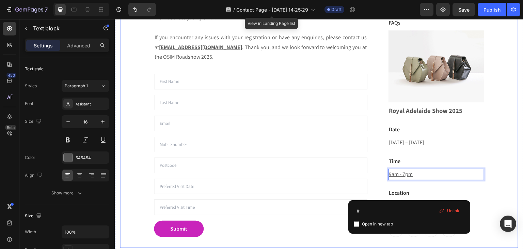
click at [502, 161] on div "Request An Appointment Heading Please complete all fields below to confirm your…" at bounding box center [319, 101] width 399 height 291
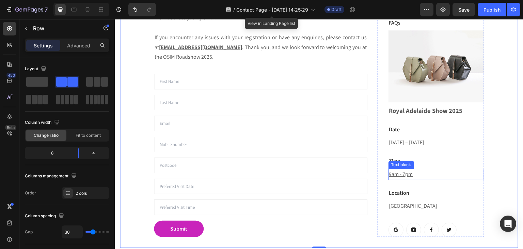
click at [409, 176] on u "9am - 7pm" at bounding box center [401, 173] width 24 height 7
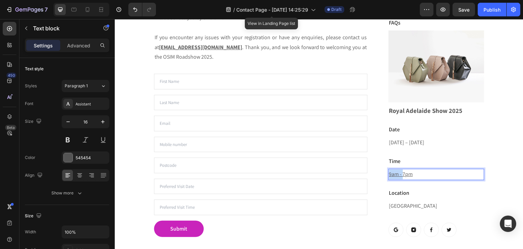
click at [413, 170] on p "9am - 7pm" at bounding box center [436, 174] width 94 height 10
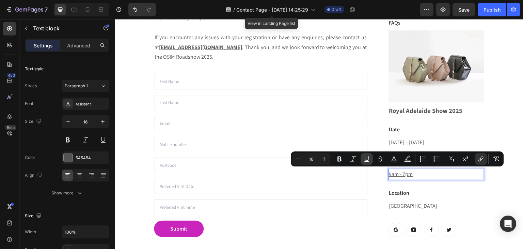
click at [364, 158] on icon "Editor contextual toolbar" at bounding box center [366, 158] width 7 height 7
click at [516, 148] on div "Request An Appointment Heading Please complete all fields below to confirm your…" at bounding box center [319, 102] width 409 height 324
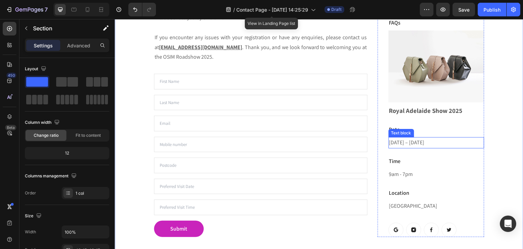
click at [392, 142] on p "[DATE] – [DATE]" at bounding box center [436, 143] width 94 height 10
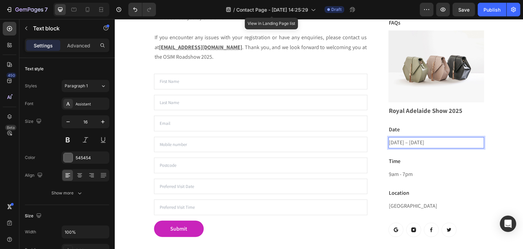
click at [391, 142] on p "[DATE] – [DATE]" at bounding box center [436, 143] width 94 height 10
click at [432, 139] on p "[DATE] – [DATE]" at bounding box center [436, 143] width 94 height 10
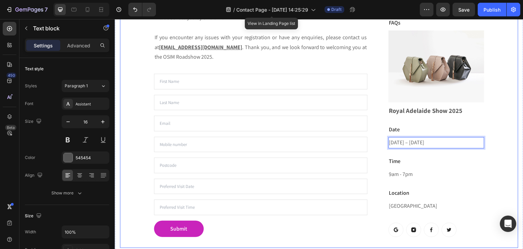
click at [503, 142] on div "Request An Appointment Heading Please complete all fields below to confirm your…" at bounding box center [319, 101] width 399 height 291
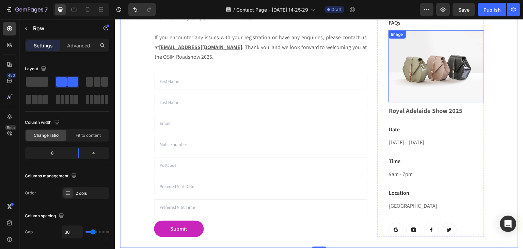
click at [404, 73] on img at bounding box center [437, 66] width 96 height 72
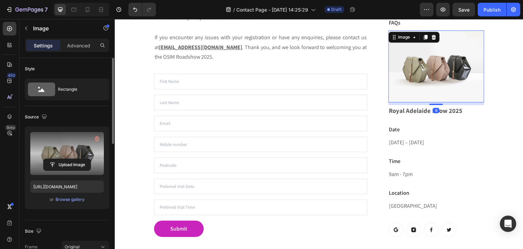
click at [68, 147] on label at bounding box center [67, 153] width 74 height 43
click at [68, 159] on input "file" at bounding box center [67, 165] width 47 height 12
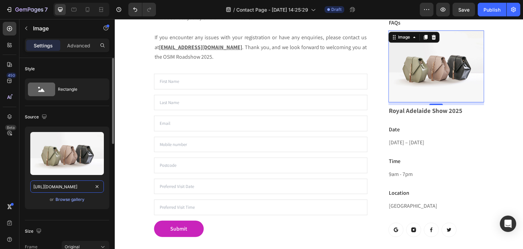
click at [63, 191] on input "[URL][DOMAIN_NAME]" at bounding box center [67, 186] width 74 height 12
paste input "[DOMAIN_NAME][URL][DOMAIN_NAME]"
type input "[URL][DOMAIN_NAME][DOMAIN_NAME]"
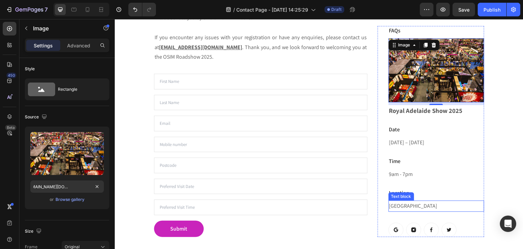
click at [457, 201] on p "[GEOGRAPHIC_DATA]" at bounding box center [436, 206] width 94 height 10
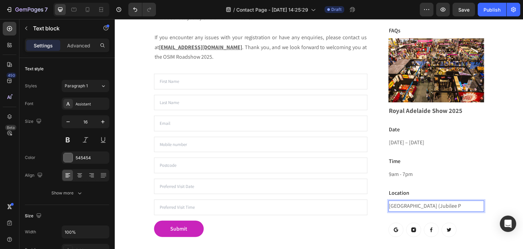
scroll to position [307, 0]
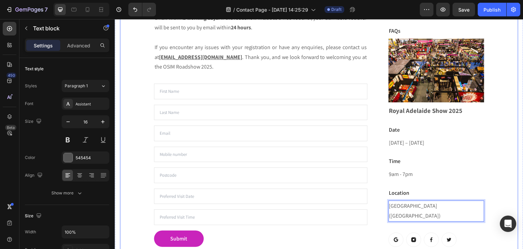
click at [508, 190] on div "Request An Appointment Heading Please complete all fields below to confirm your…" at bounding box center [319, 111] width 399 height 291
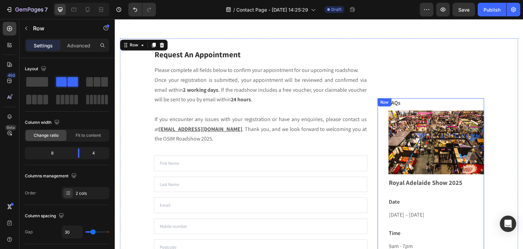
scroll to position [216, 0]
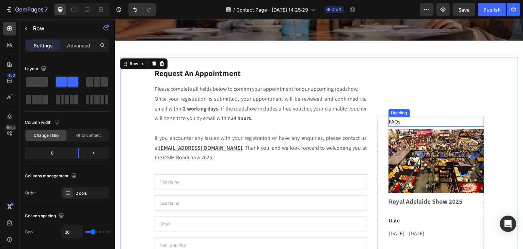
click at [398, 122] on p "FAQs" at bounding box center [436, 122] width 94 height 8
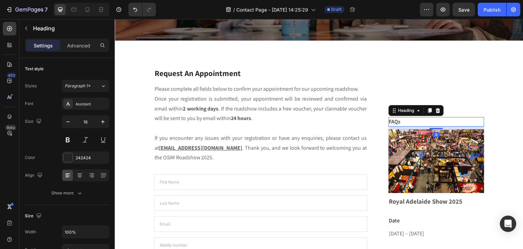
click at [397, 120] on p "FAQs" at bounding box center [436, 122] width 94 height 8
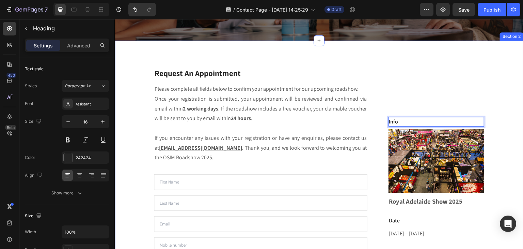
click at [513, 110] on div "Request An Appointment Heading Please complete all fields below to confirm your…" at bounding box center [319, 203] width 409 height 324
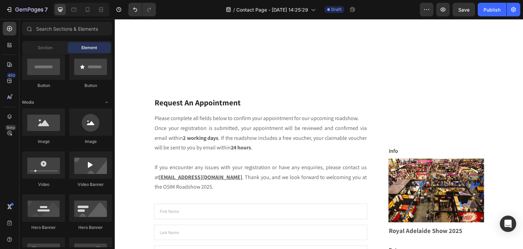
scroll to position [369, 0]
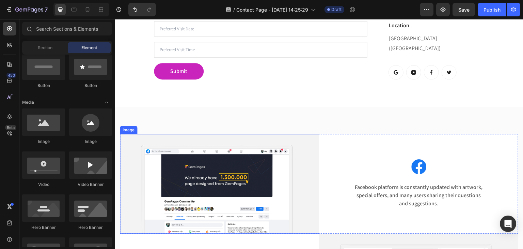
click at [236, 161] on img at bounding box center [219, 183] width 199 height 99
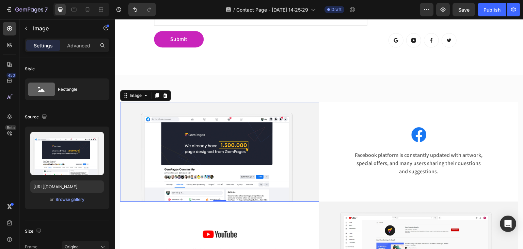
scroll to position [519, 0]
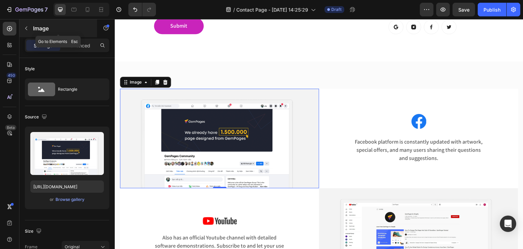
click at [28, 32] on button "button" at bounding box center [26, 28] width 11 height 11
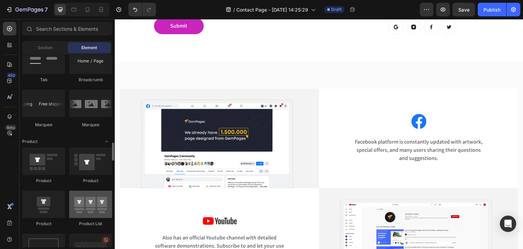
scroll to position [858, 0]
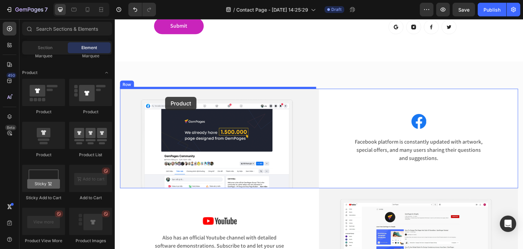
drag, startPoint x: 150, startPoint y: 118, endPoint x: 165, endPoint y: 97, distance: 25.6
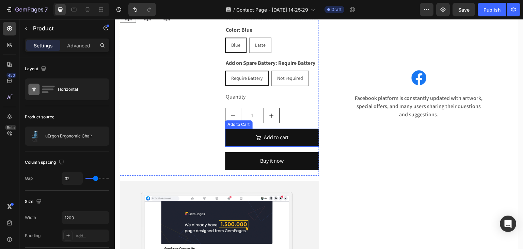
scroll to position [689, 0]
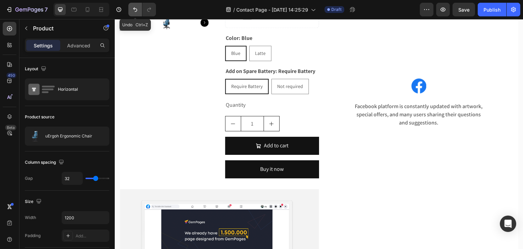
click at [137, 11] on icon "Undo/Redo" at bounding box center [135, 9] width 7 height 7
click at [131, 10] on button "Undo/Redo" at bounding box center [135, 10] width 14 height 14
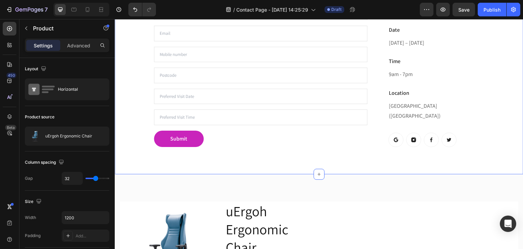
scroll to position [406, 0]
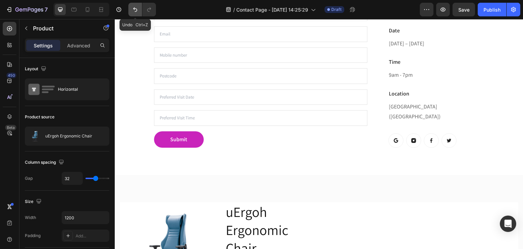
click at [139, 6] on button "Undo/Redo" at bounding box center [135, 10] width 14 height 14
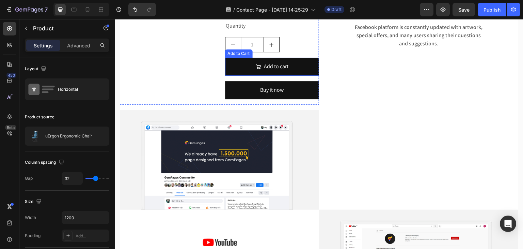
scroll to position [769, 0]
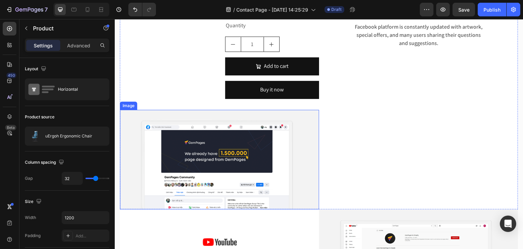
click at [134, 107] on div "Image" at bounding box center [128, 106] width 17 height 8
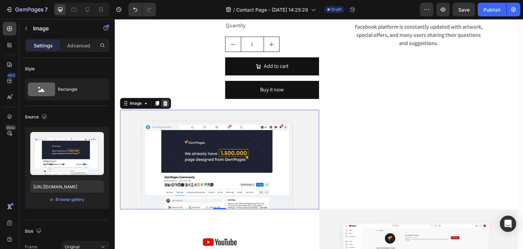
click at [167, 105] on icon at bounding box center [164, 102] width 5 height 5
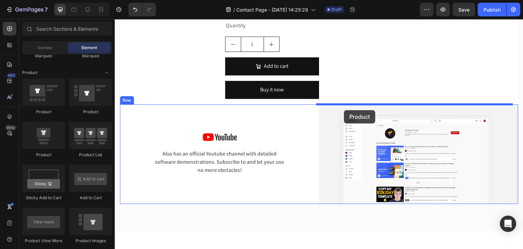
drag, startPoint x: 166, startPoint y: 112, endPoint x: 344, endPoint y: 110, distance: 178.2
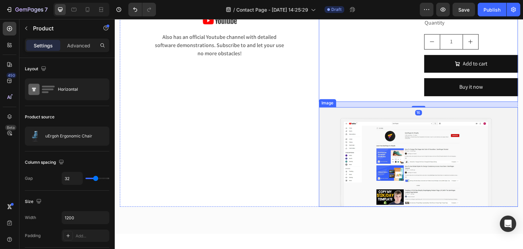
scroll to position [973, 0]
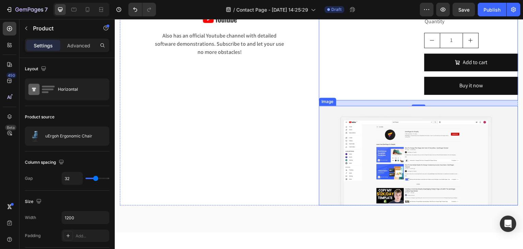
click at [329, 102] on div "Image" at bounding box center [328, 101] width 15 height 6
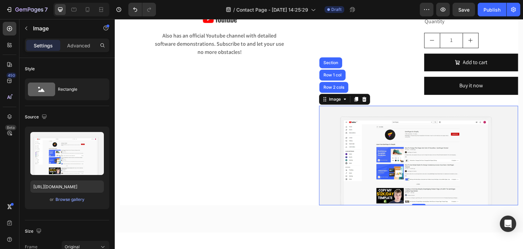
click at [363, 98] on icon at bounding box center [364, 99] width 4 height 5
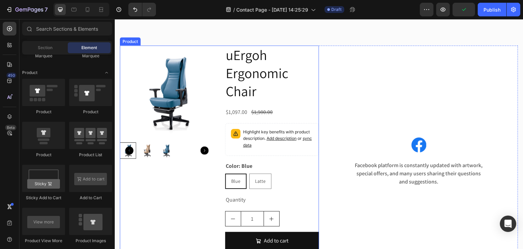
scroll to position [535, 0]
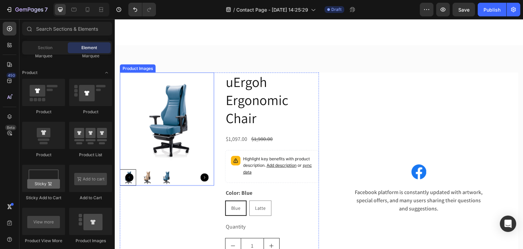
click at [127, 68] on div "Product Images" at bounding box center [137, 68] width 33 height 6
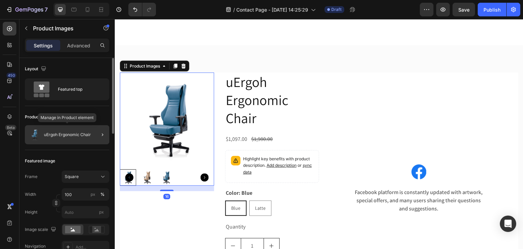
click at [83, 131] on div "uErgoh Ergonomic Chair" at bounding box center [67, 134] width 84 height 19
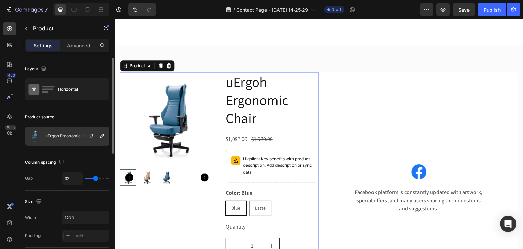
click at [76, 136] on p "uErgoh Ergonomic Chair" at bounding box center [68, 136] width 47 height 5
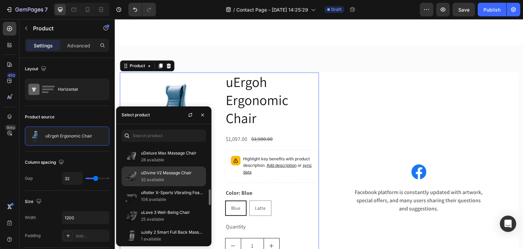
scroll to position [263, 0]
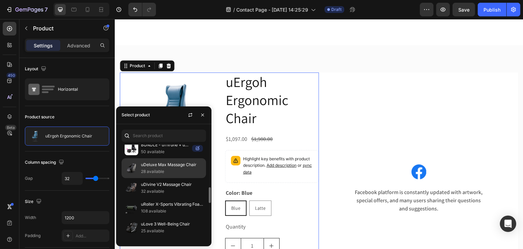
click at [169, 170] on p "28 available" at bounding box center [172, 171] width 62 height 7
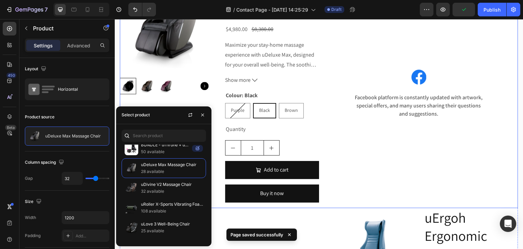
scroll to position [638, 0]
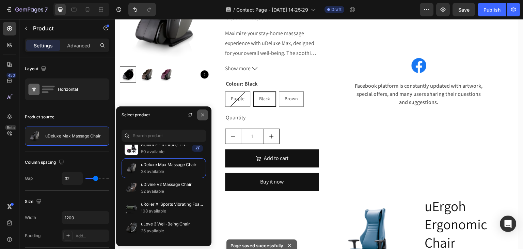
click at [203, 114] on icon "button" at bounding box center [202, 114] width 5 height 5
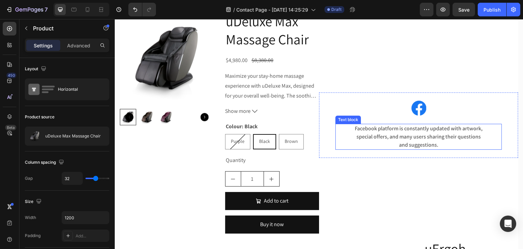
scroll to position [592, 0]
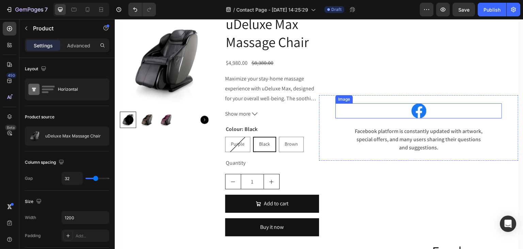
click at [382, 111] on div at bounding box center [419, 110] width 167 height 15
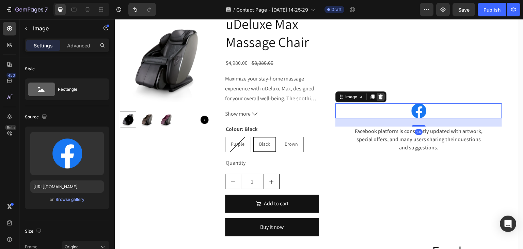
click at [378, 96] on icon at bounding box center [380, 96] width 5 height 5
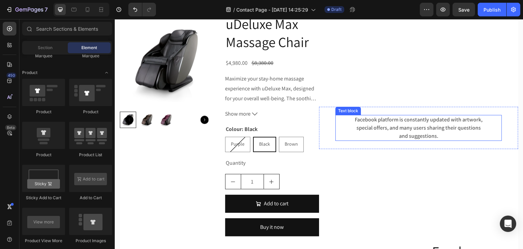
click at [395, 123] on p "Facebook platform is constantly updated with artwork, special offers, and many …" at bounding box center [419, 127] width 133 height 25
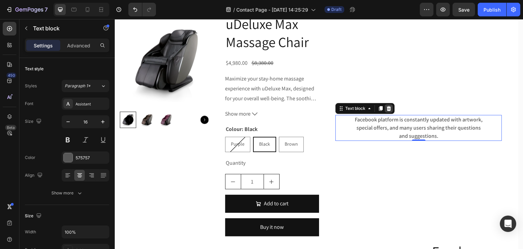
click at [390, 111] on div at bounding box center [389, 108] width 8 height 8
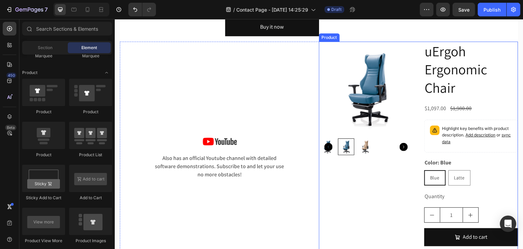
scroll to position [797, 0]
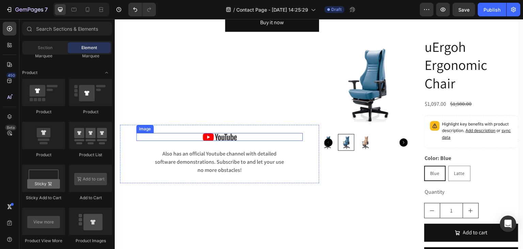
click at [212, 139] on img at bounding box center [220, 137] width 34 height 8
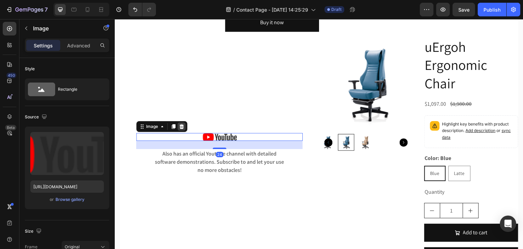
click at [180, 126] on icon at bounding box center [182, 126] width 4 height 5
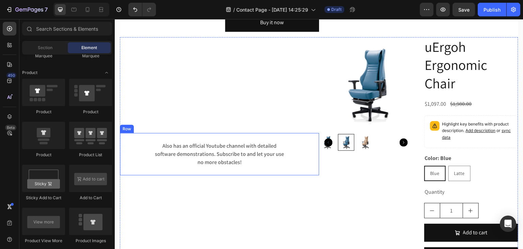
click at [226, 147] on p "Also has an official Youtube channel with detailed software demonstrations. Sub…" at bounding box center [219, 154] width 133 height 25
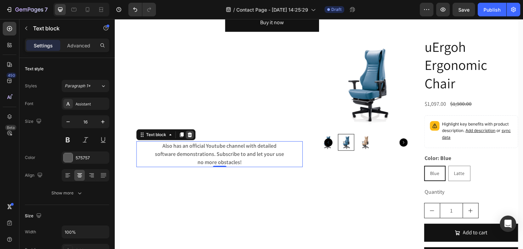
click at [193, 133] on div at bounding box center [190, 134] width 8 height 8
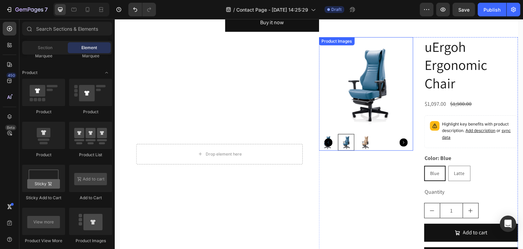
click at [343, 44] on div "Product Images" at bounding box center [337, 41] width 33 height 6
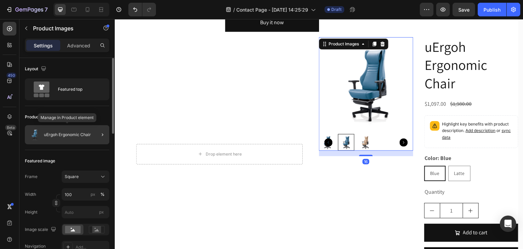
click at [69, 134] on p "uErgoh Ergonomic Chair" at bounding box center [67, 134] width 47 height 5
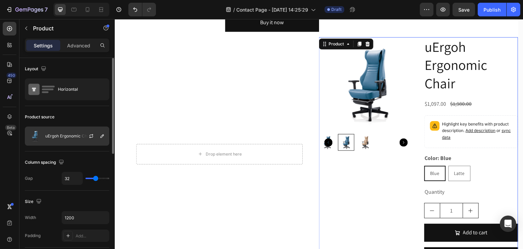
click at [68, 138] on p "uErgoh Ergonomic Chair" at bounding box center [68, 136] width 47 height 5
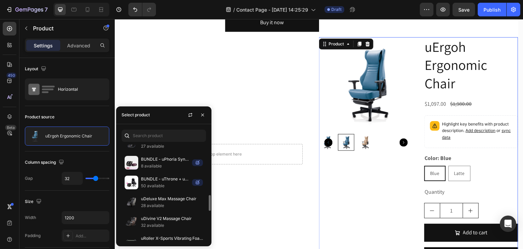
scroll to position [275, 0]
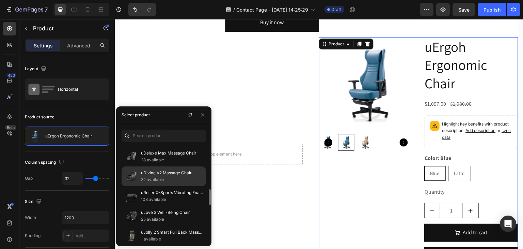
click at [169, 178] on p "32 available" at bounding box center [172, 179] width 62 height 7
radio input "true"
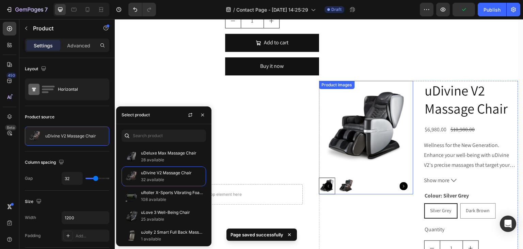
scroll to position [729, 0]
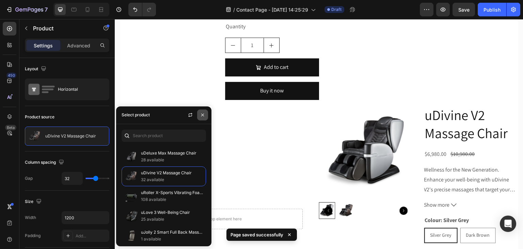
click at [204, 115] on icon "button" at bounding box center [202, 114] width 5 height 5
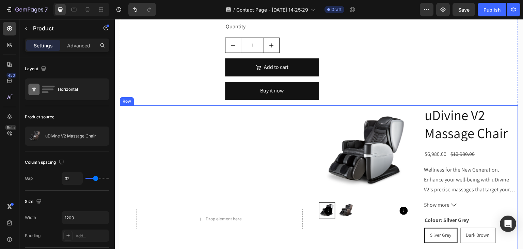
click at [128, 104] on div "Product Images uDeluxe Max Massage Chair Product Title $4,980.00 Product Price …" at bounding box center [319, 105] width 399 height 454
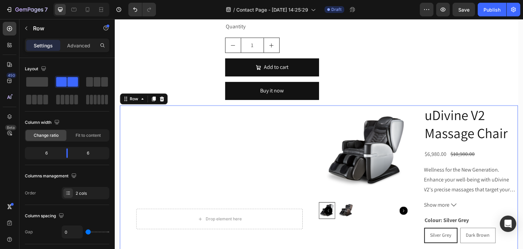
drag, startPoint x: 154, startPoint y: 99, endPoint x: 257, endPoint y: 141, distance: 110.9
click at [154, 98] on icon at bounding box center [154, 98] width 4 height 5
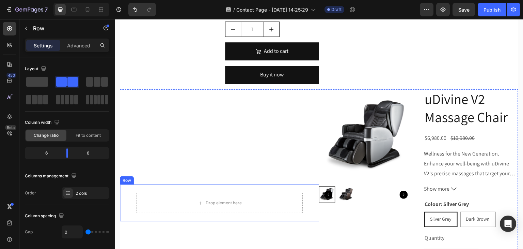
scroll to position [740, 0]
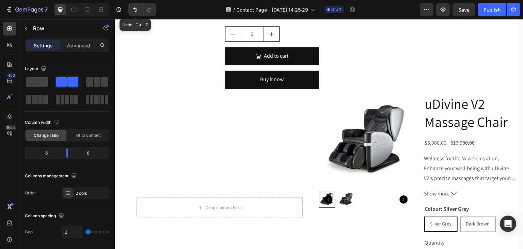
drag, startPoint x: 138, startPoint y: 8, endPoint x: 143, endPoint y: 10, distance: 5.8
click at [138, 7] on icon "Undo/Redo" at bounding box center [135, 9] width 7 height 7
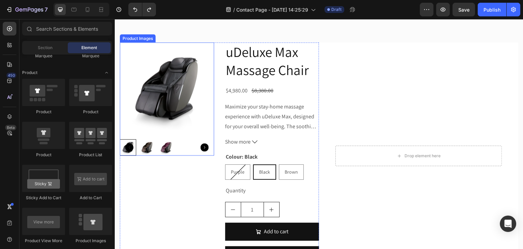
scroll to position [535, 0]
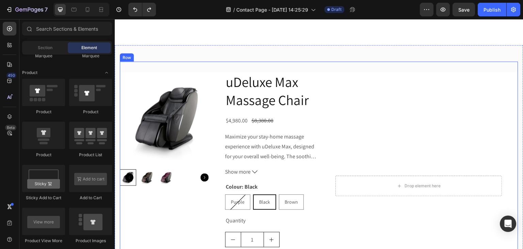
click at [129, 56] on div "Row" at bounding box center [126, 57] width 11 height 6
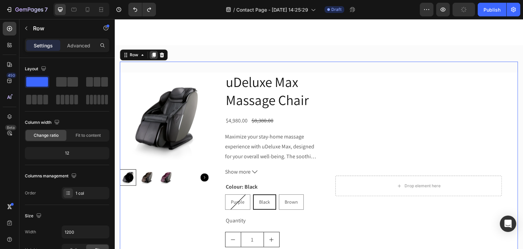
click at [154, 54] on icon at bounding box center [154, 54] width 4 height 5
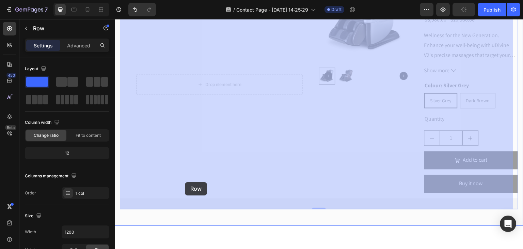
scroll to position [1347, 0]
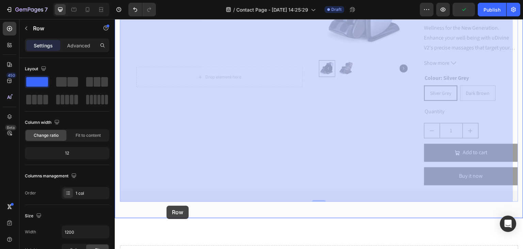
drag, startPoint x: 132, startPoint y: 49, endPoint x: 167, endPoint y: 205, distance: 160.1
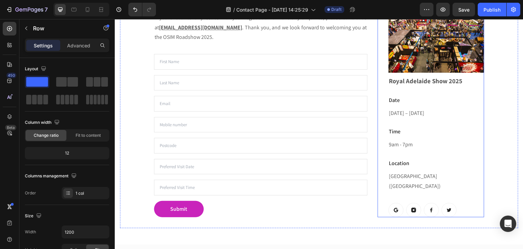
scroll to position [325, 0]
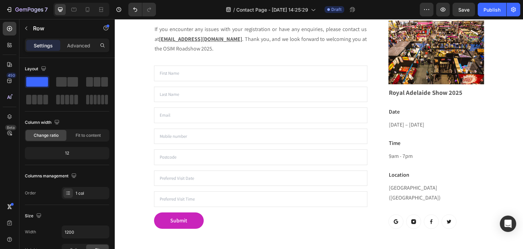
radio input "false"
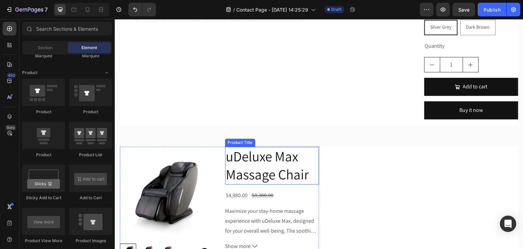
scroll to position [991, 0]
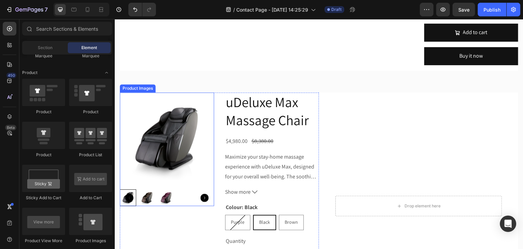
click at [139, 89] on div "Product Images" at bounding box center [137, 88] width 33 height 6
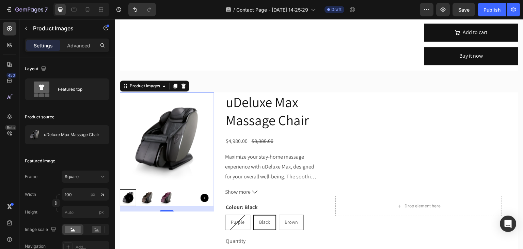
click at [139, 90] on div "Product Images" at bounding box center [154, 85] width 69 height 11
click at [143, 88] on div "Product Images" at bounding box center [144, 86] width 33 height 6
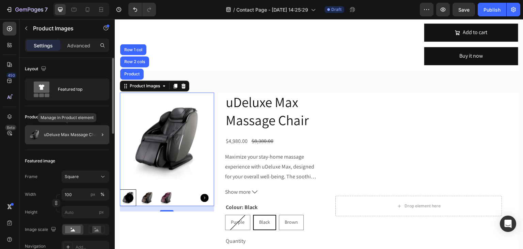
click at [88, 137] on div "uDeluxe Max Massage Chair" at bounding box center [67, 134] width 84 height 19
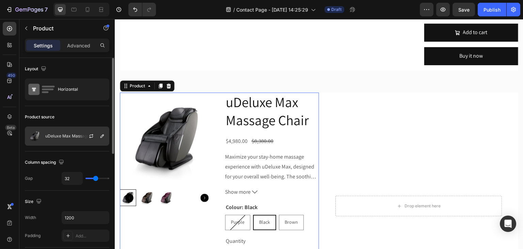
click at [80, 133] on div at bounding box center [94, 136] width 30 height 18
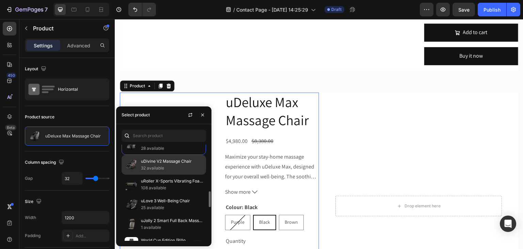
scroll to position [320, 0]
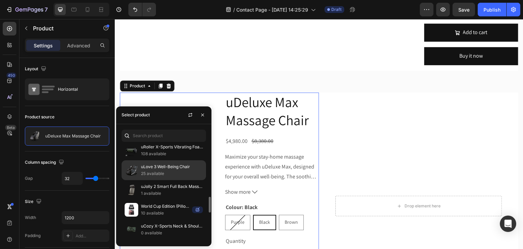
click at [168, 170] on p "25 available" at bounding box center [172, 173] width 62 height 7
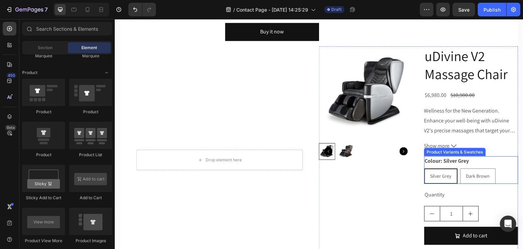
scroll to position [1266, 0]
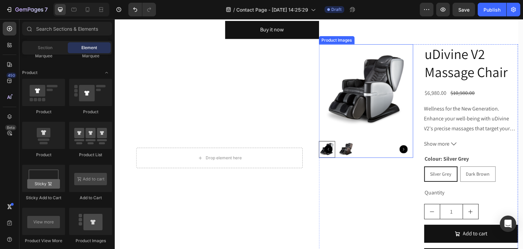
click at [345, 40] on div "Product Images" at bounding box center [337, 40] width 33 height 6
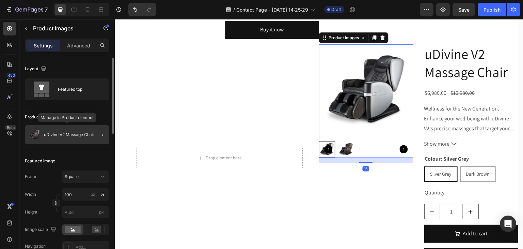
click at [53, 133] on p "uDivine V2 Massage Chair" at bounding box center [69, 134] width 51 height 5
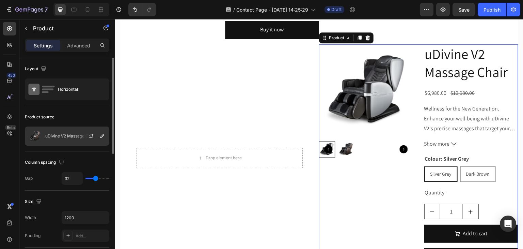
click at [69, 136] on p "uDivine V2 Massage Chair" at bounding box center [70, 136] width 51 height 5
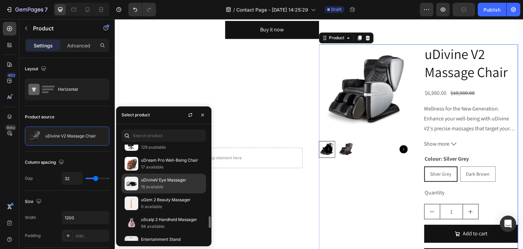
scroll to position [549, 0]
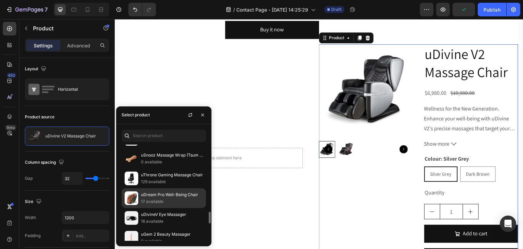
click at [163, 191] on p "uDream Pro Well-Being Chair" at bounding box center [172, 194] width 62 height 7
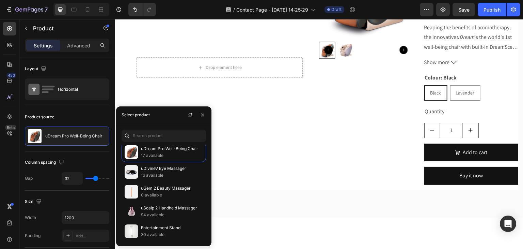
scroll to position [1368, 0]
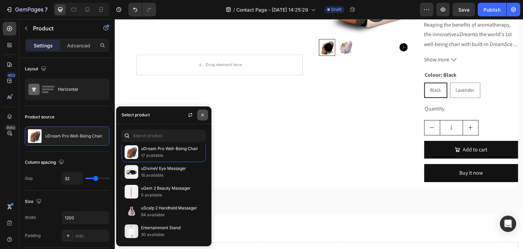
click at [198, 116] on button "button" at bounding box center [202, 114] width 11 height 11
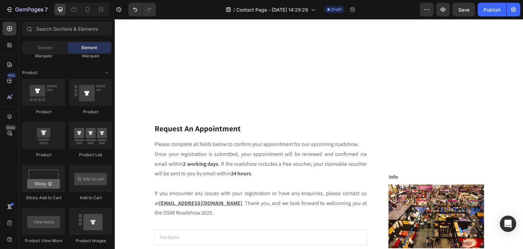
scroll to position [342, 0]
